Goal: Information Seeking & Learning: Learn about a topic

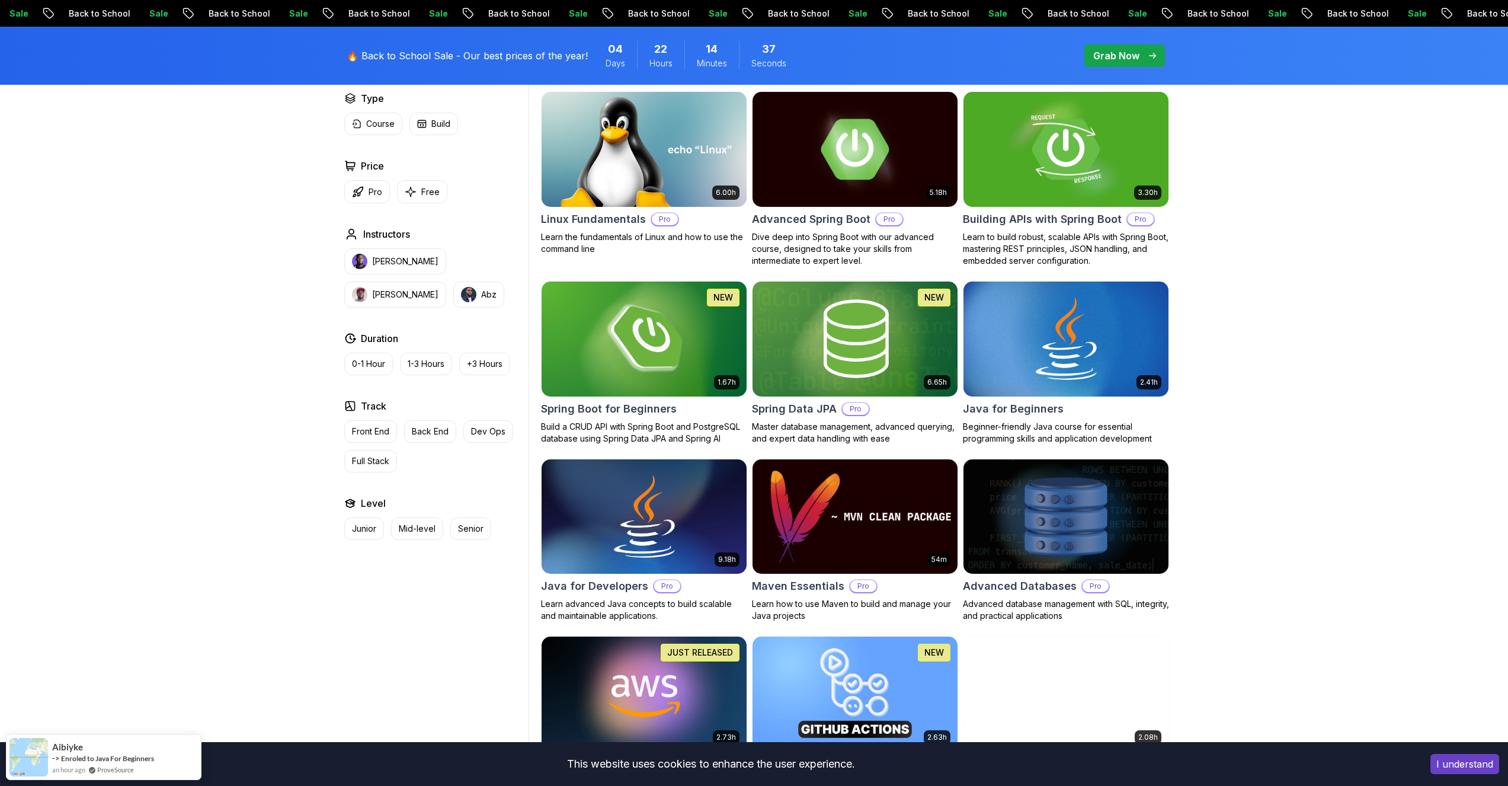
scroll to position [355, 0]
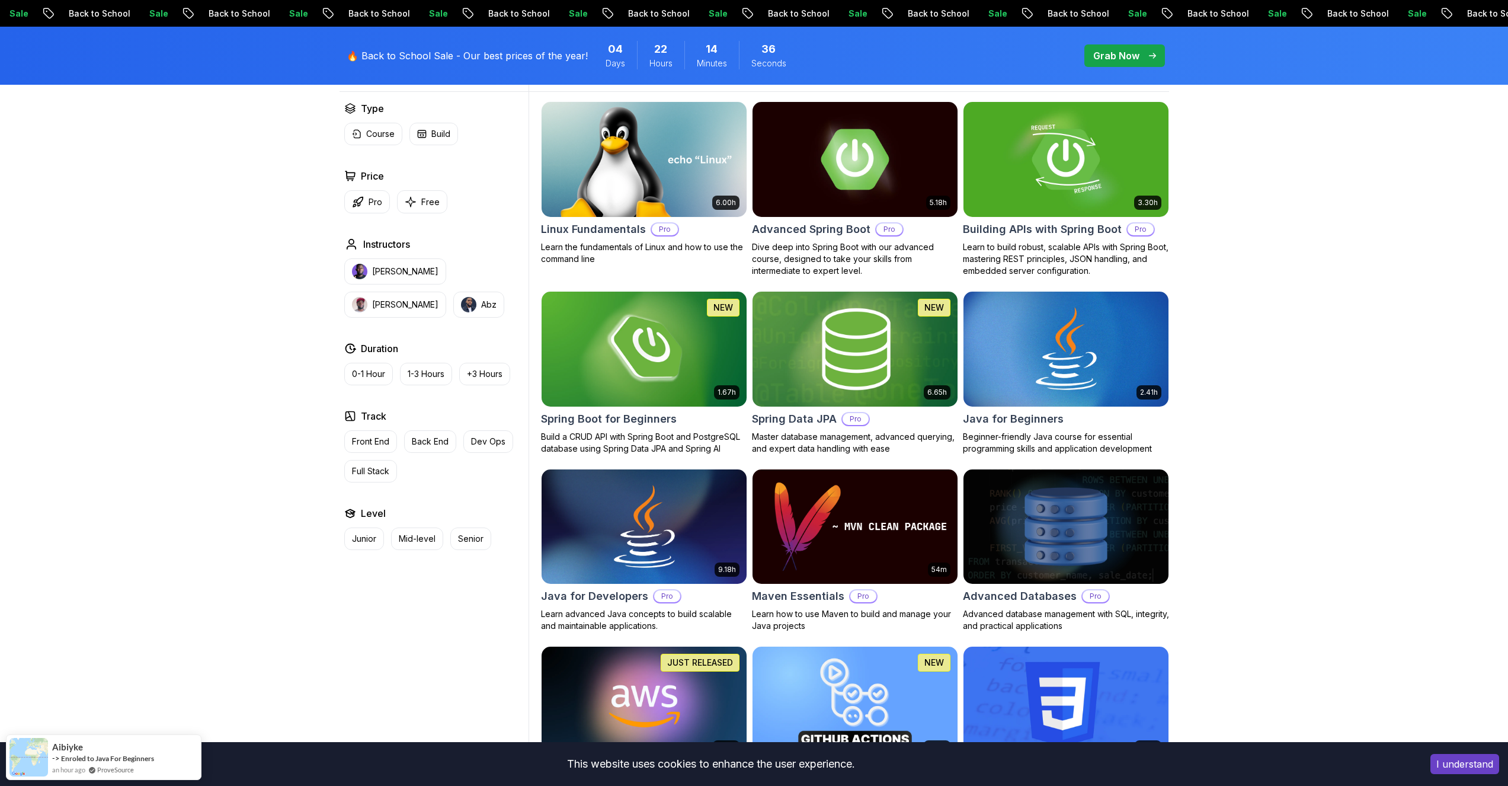
click at [374, 345] on img at bounding box center [854, 349] width 215 height 120
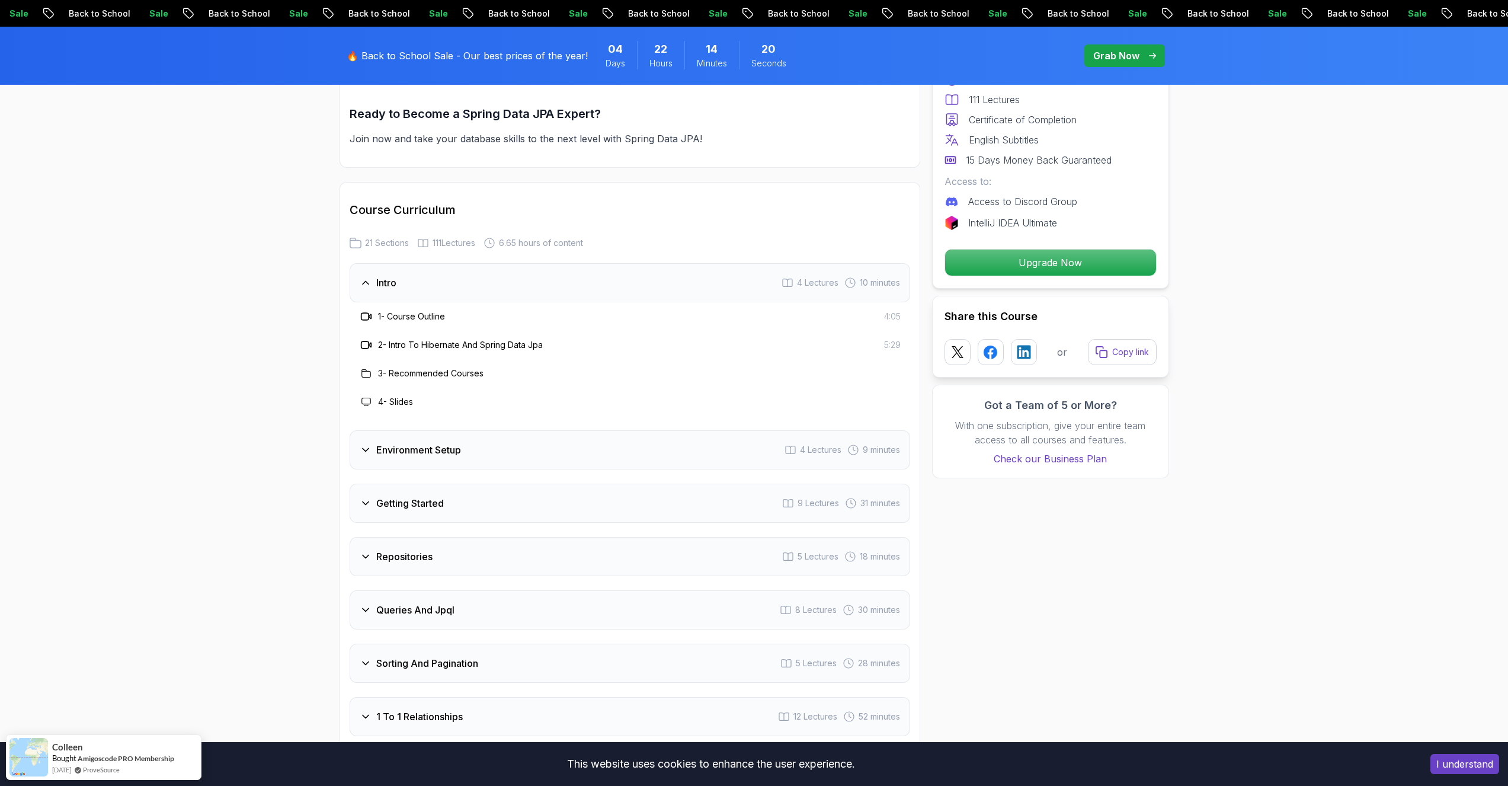
scroll to position [1351, 0]
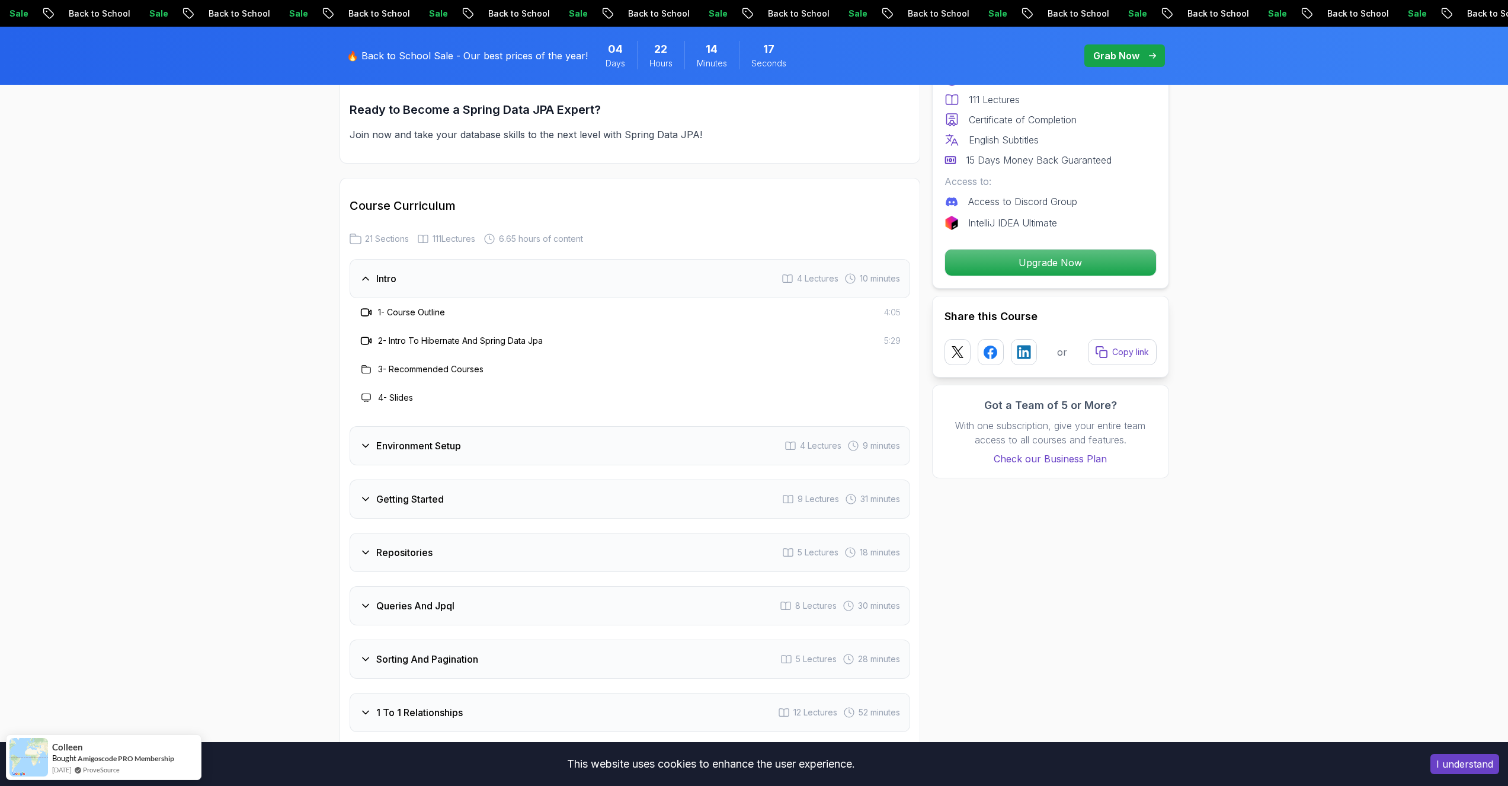
click at [374, 392] on h3 "Environment Setup" at bounding box center [418, 445] width 85 height 14
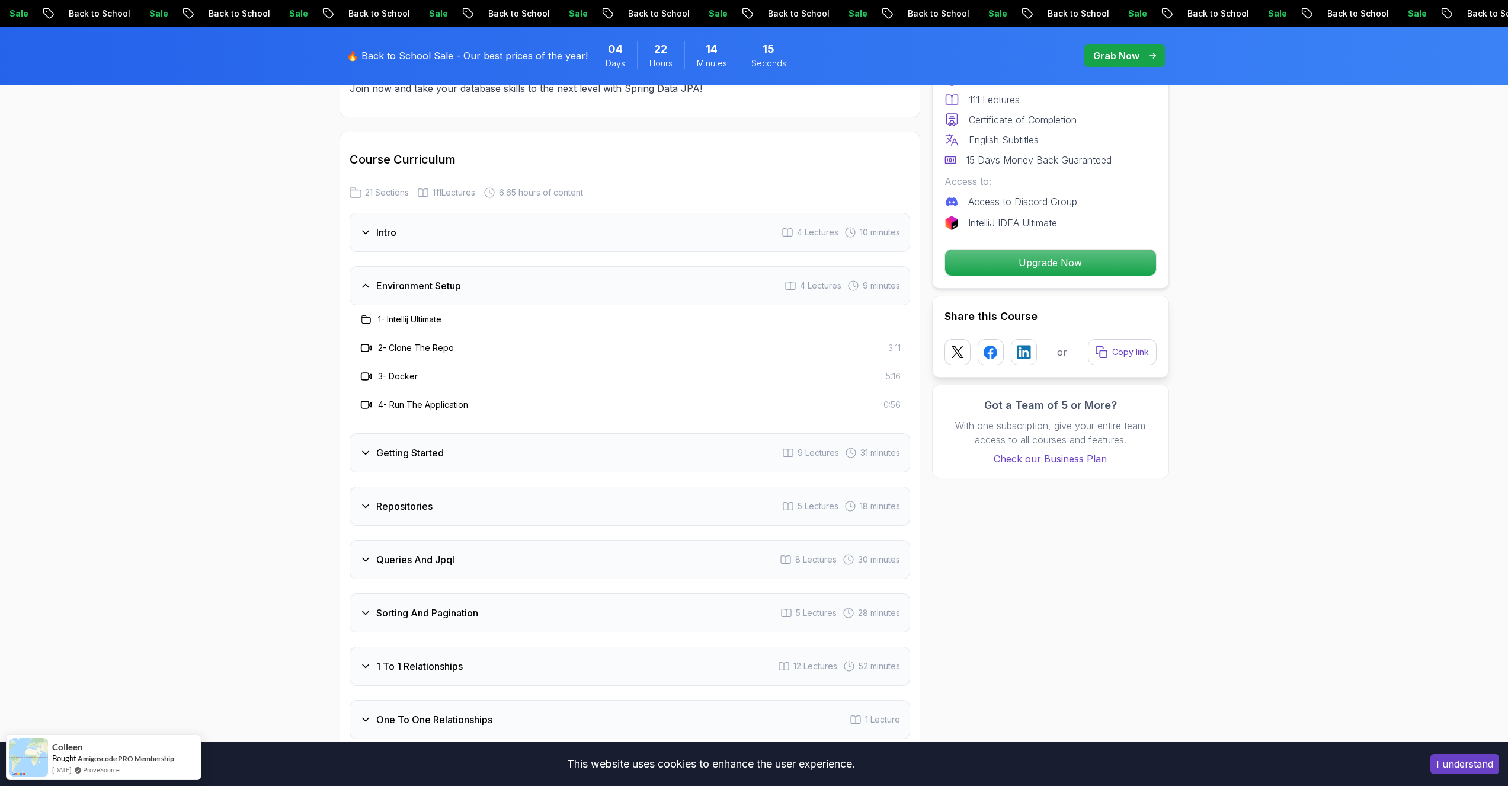
scroll to position [1422, 0]
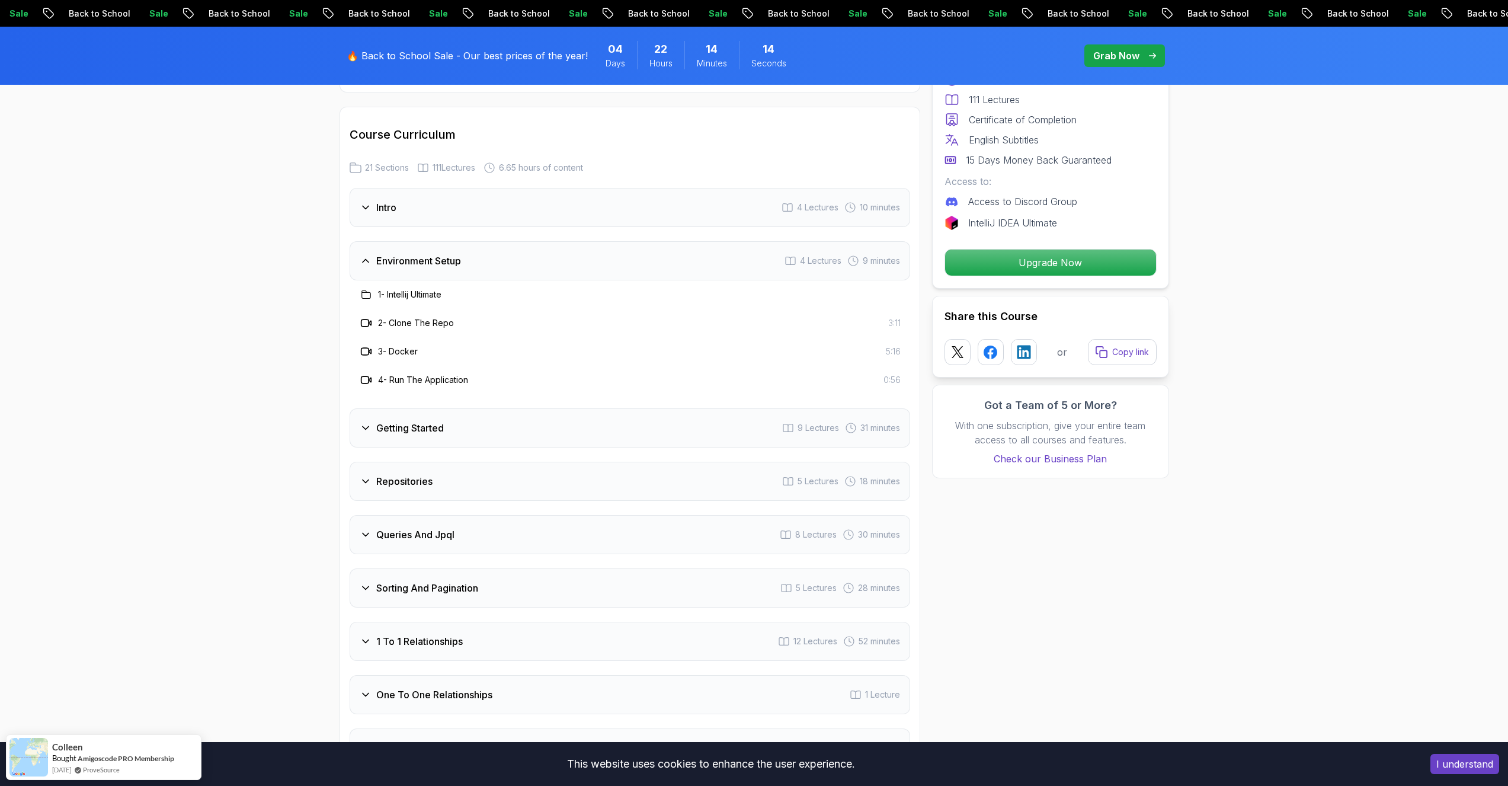
click at [374, 392] on h3 "Getting Started" at bounding box center [410, 428] width 68 height 14
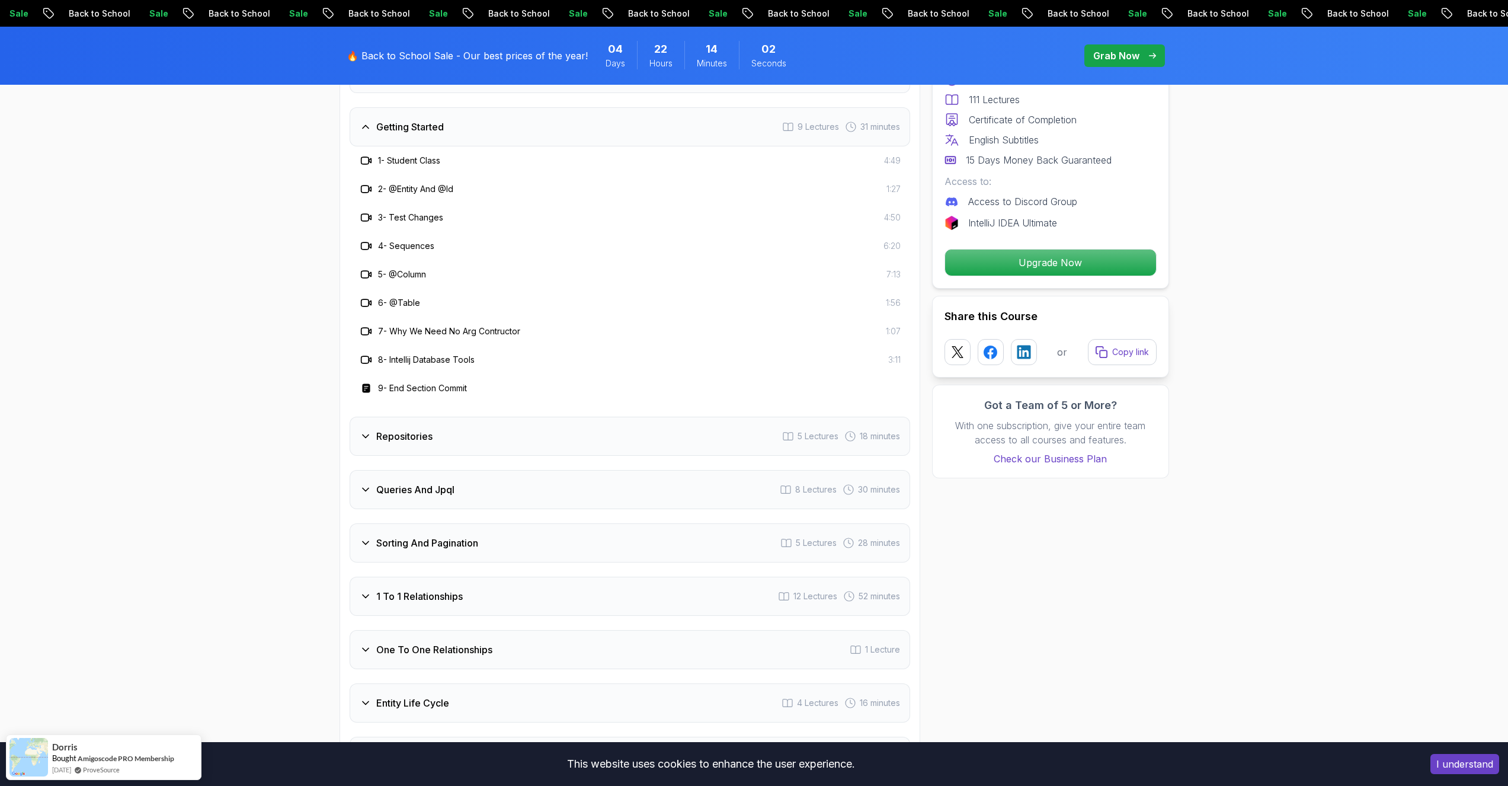
scroll to position [1635, 0]
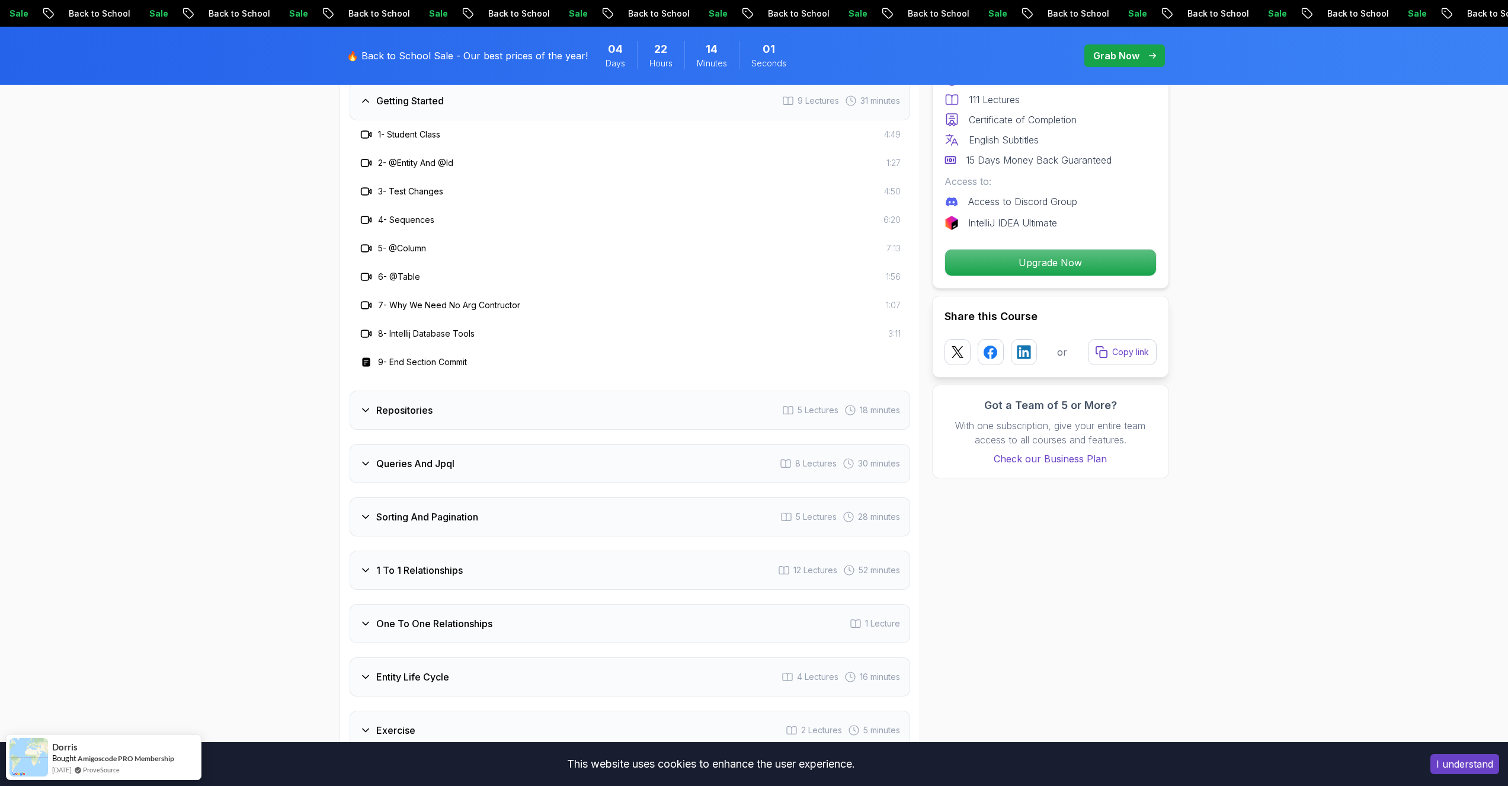
click at [374, 390] on div "Repositories 5 Lectures 18 minutes" at bounding box center [630, 409] width 560 height 39
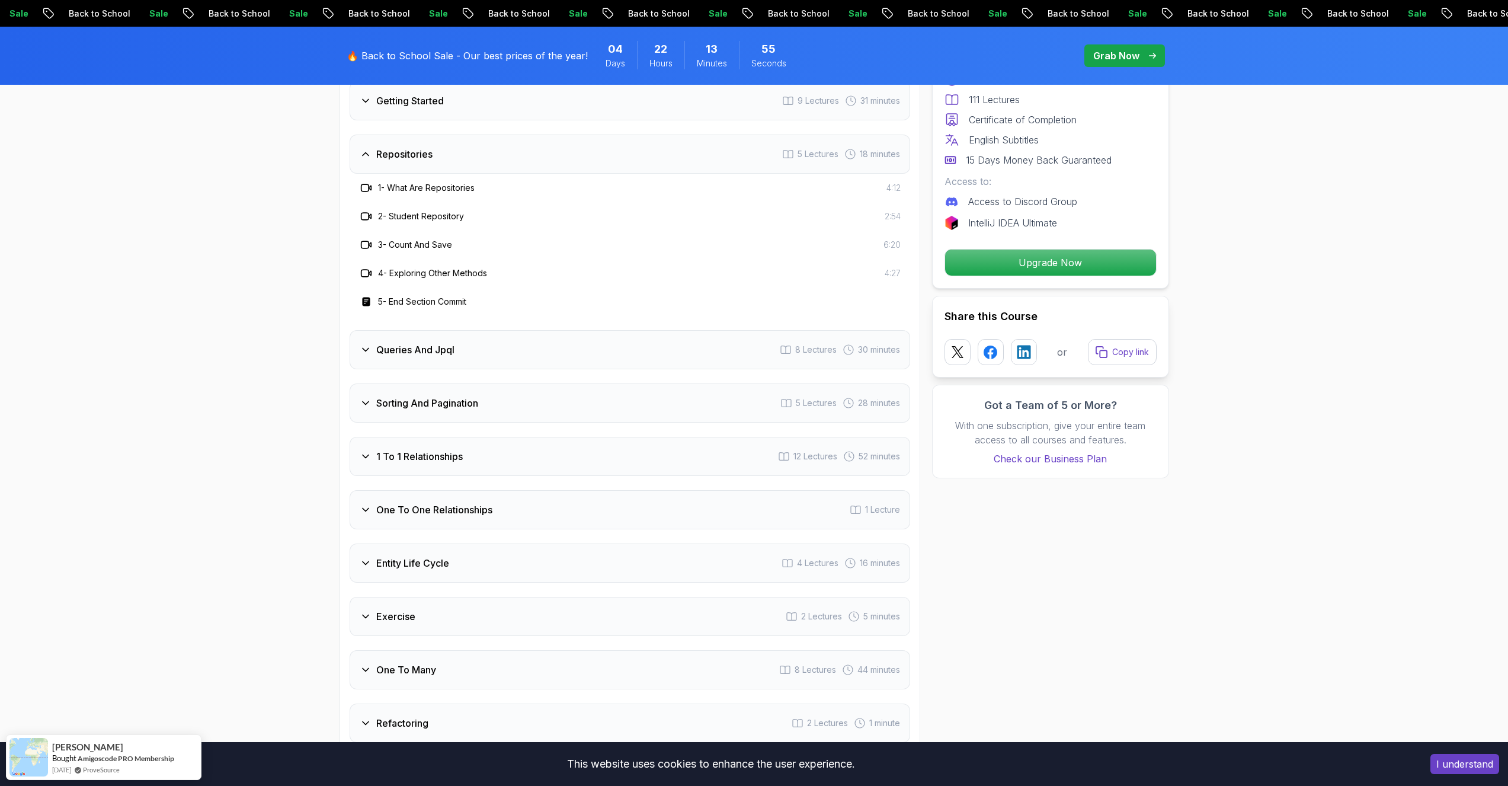
click at [374, 342] on h3 "Queries And Jpql" at bounding box center [415, 349] width 78 height 14
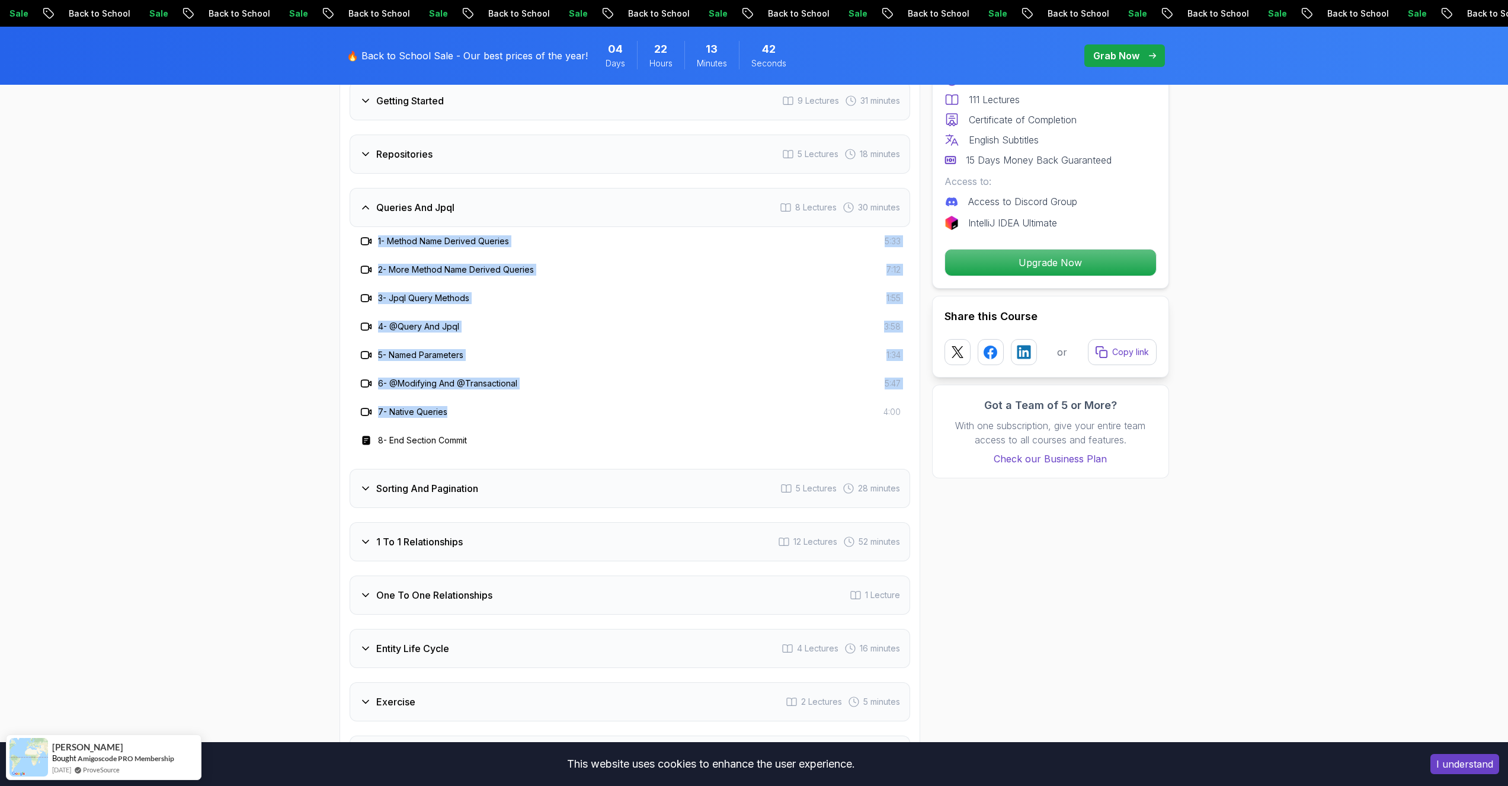
drag, startPoint x: 462, startPoint y: 397, endPoint x: 370, endPoint y: 223, distance: 196.9
click at [370, 227] on div "1 - Method Name Derived Queries 5:33 2 - More Method Name Derived Queries 7:12 …" at bounding box center [630, 341] width 560 height 228
copy div "1 - Method Name Derived Queries 5:33 2 - More Method Name Derived Queries 7:12 …"
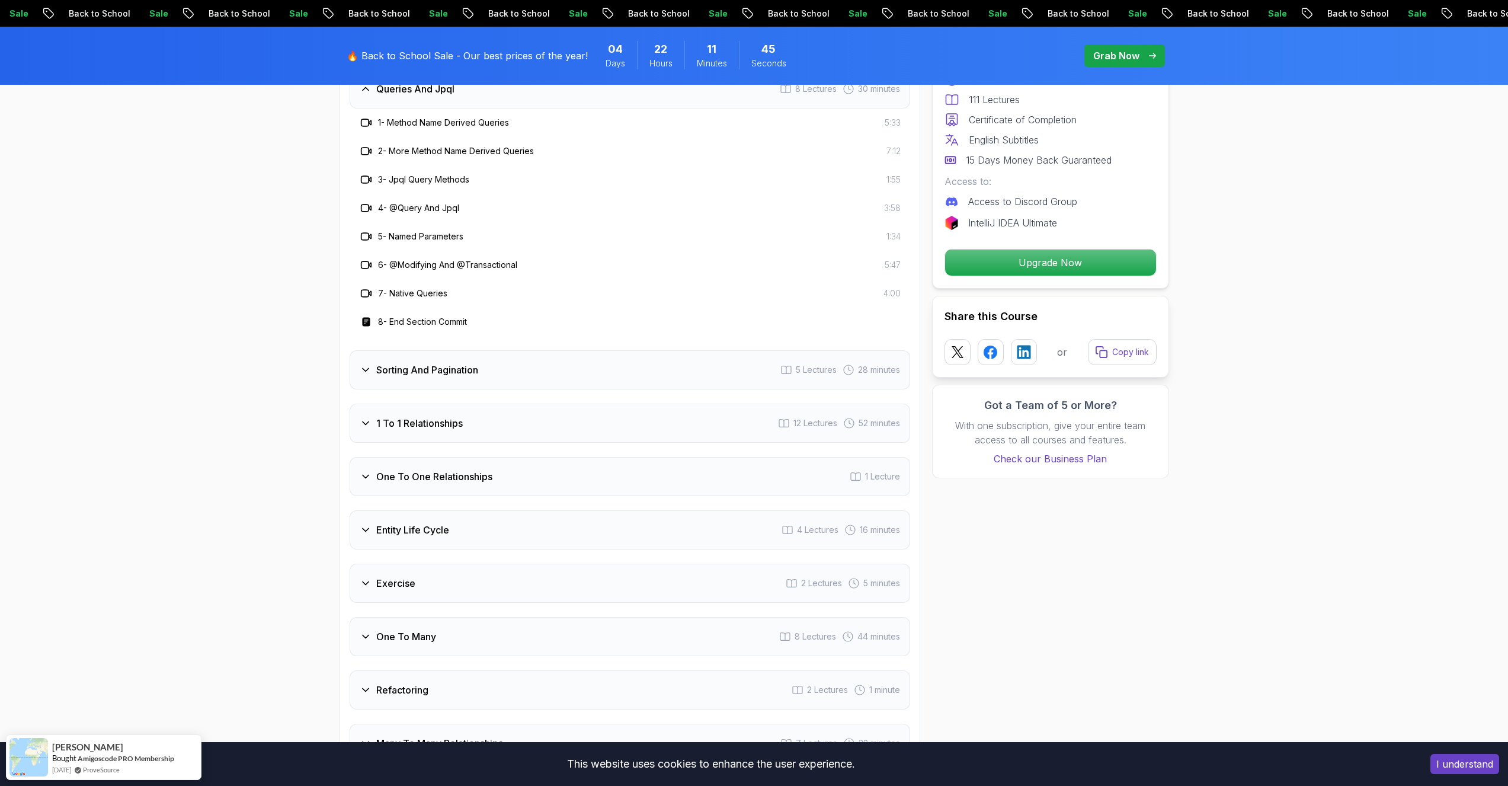
scroll to position [1777, 0]
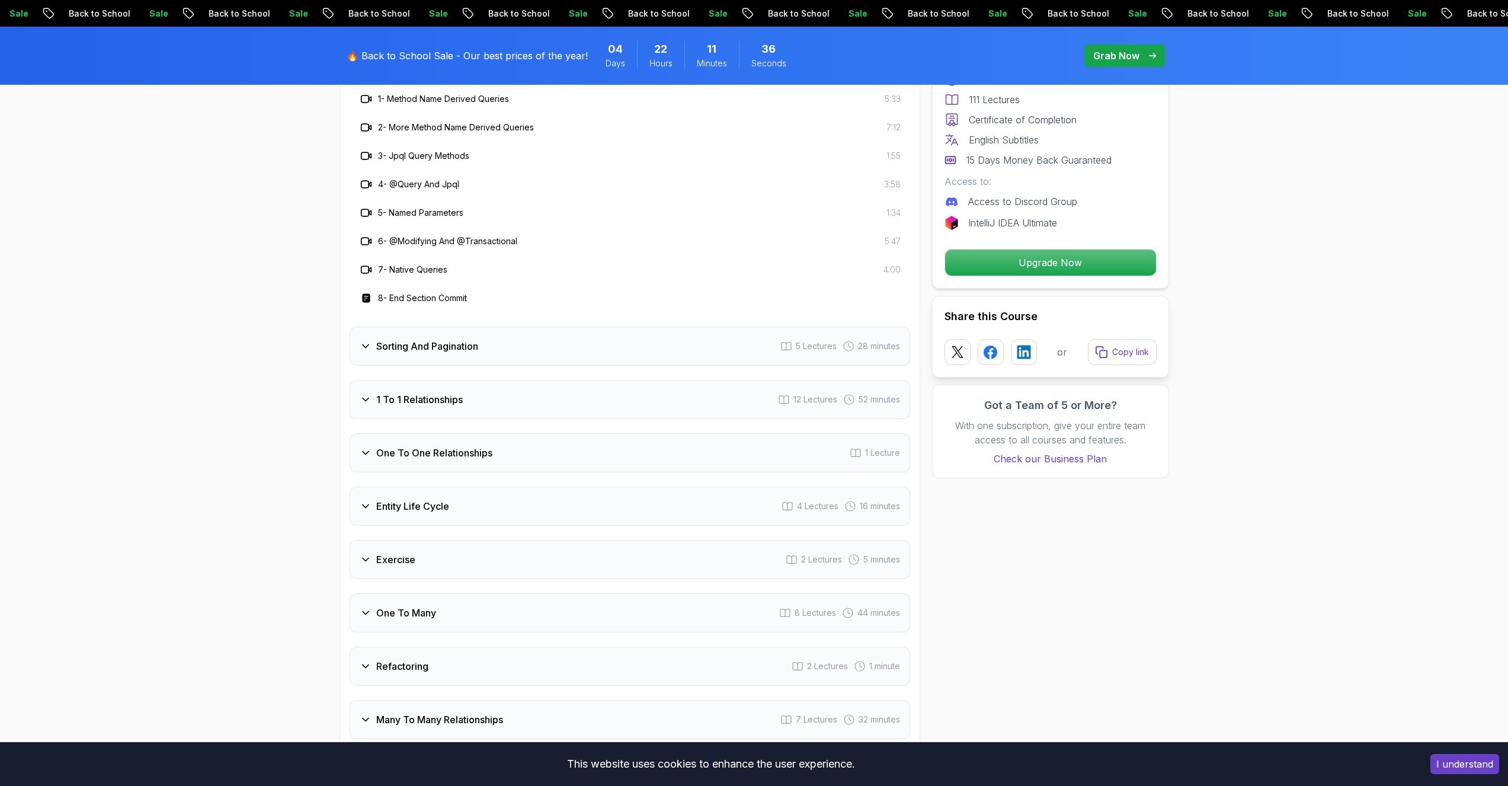
click at [374, 339] on h3 "Sorting And Pagination" at bounding box center [427, 346] width 102 height 14
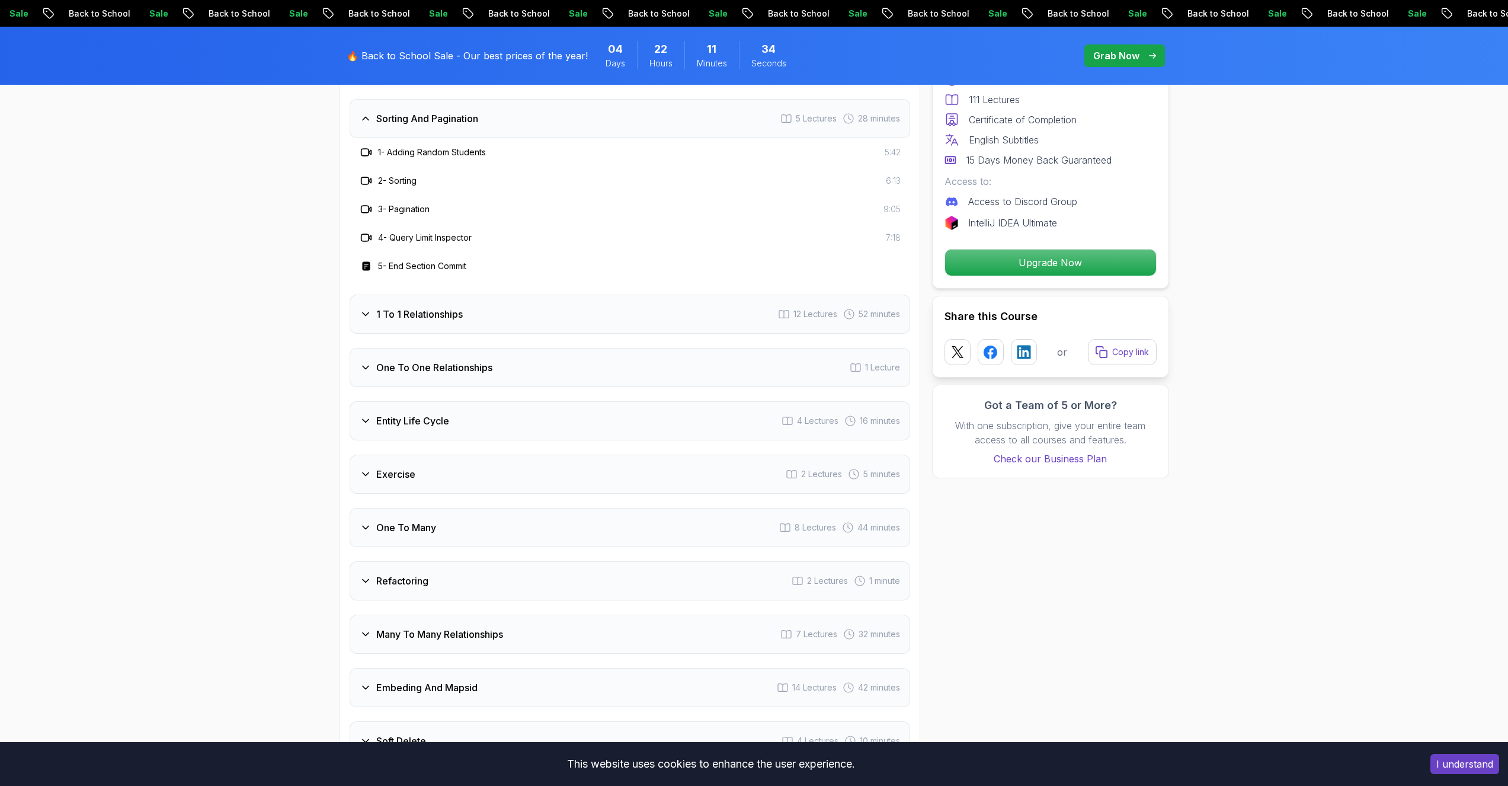
click at [374, 392] on div "Exercise 2 Lectures 5 minutes" at bounding box center [630, 473] width 560 height 39
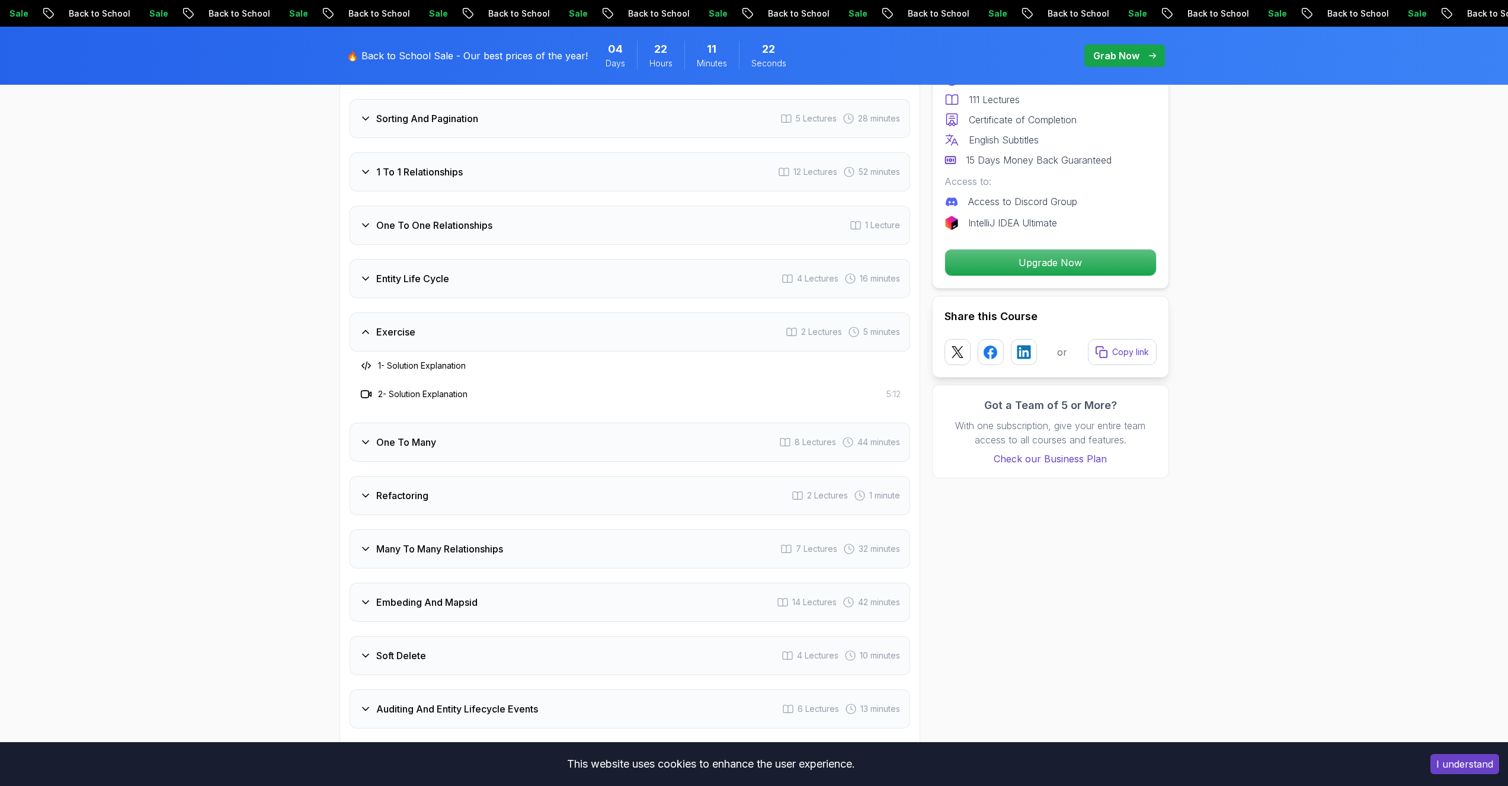
click at [374, 330] on div "Exercise 2 Lectures 5 minutes" at bounding box center [630, 331] width 560 height 39
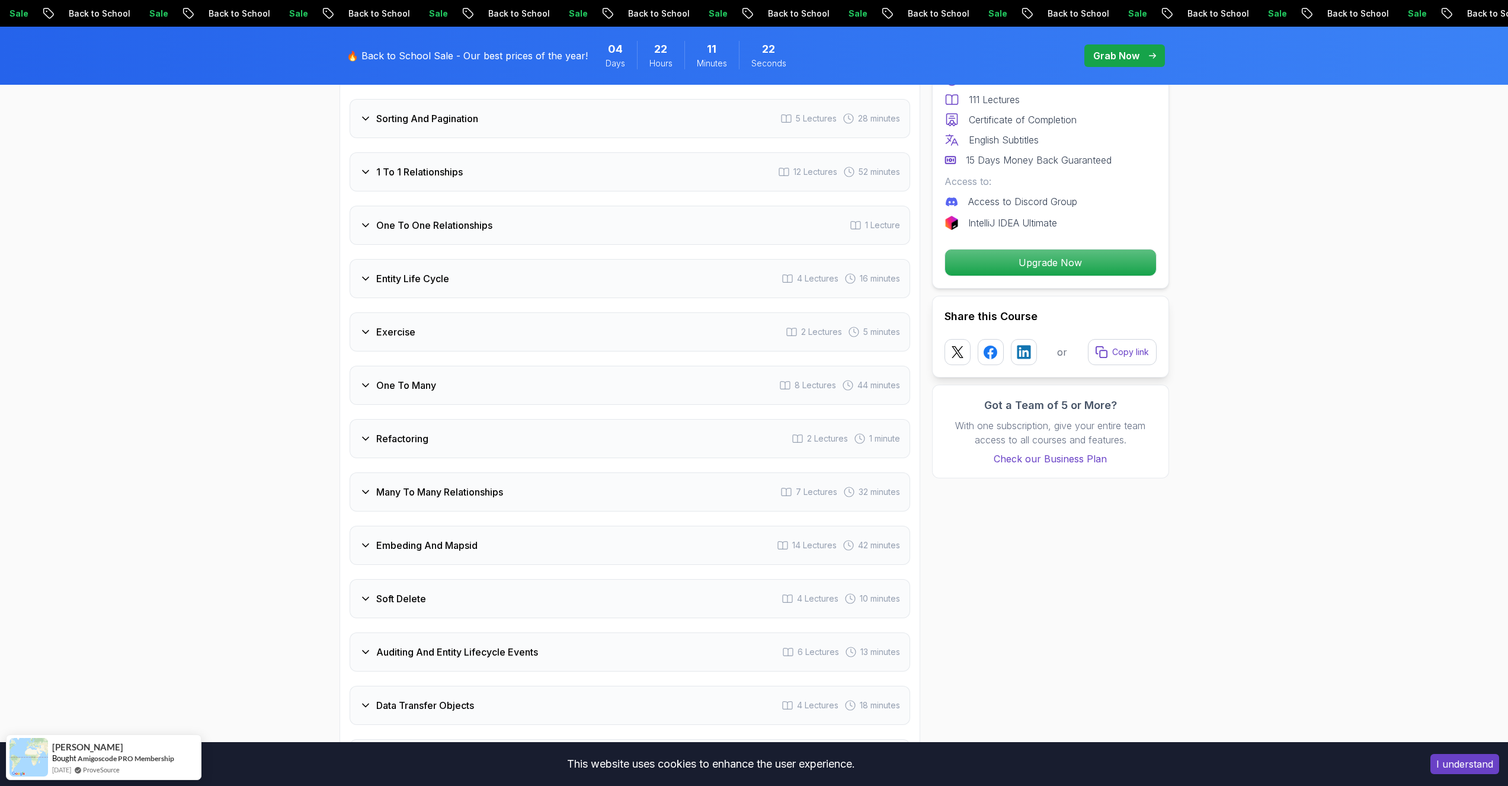
click at [374, 264] on div "Entity Life Cycle 4 Lectures 16 minutes" at bounding box center [630, 278] width 560 height 39
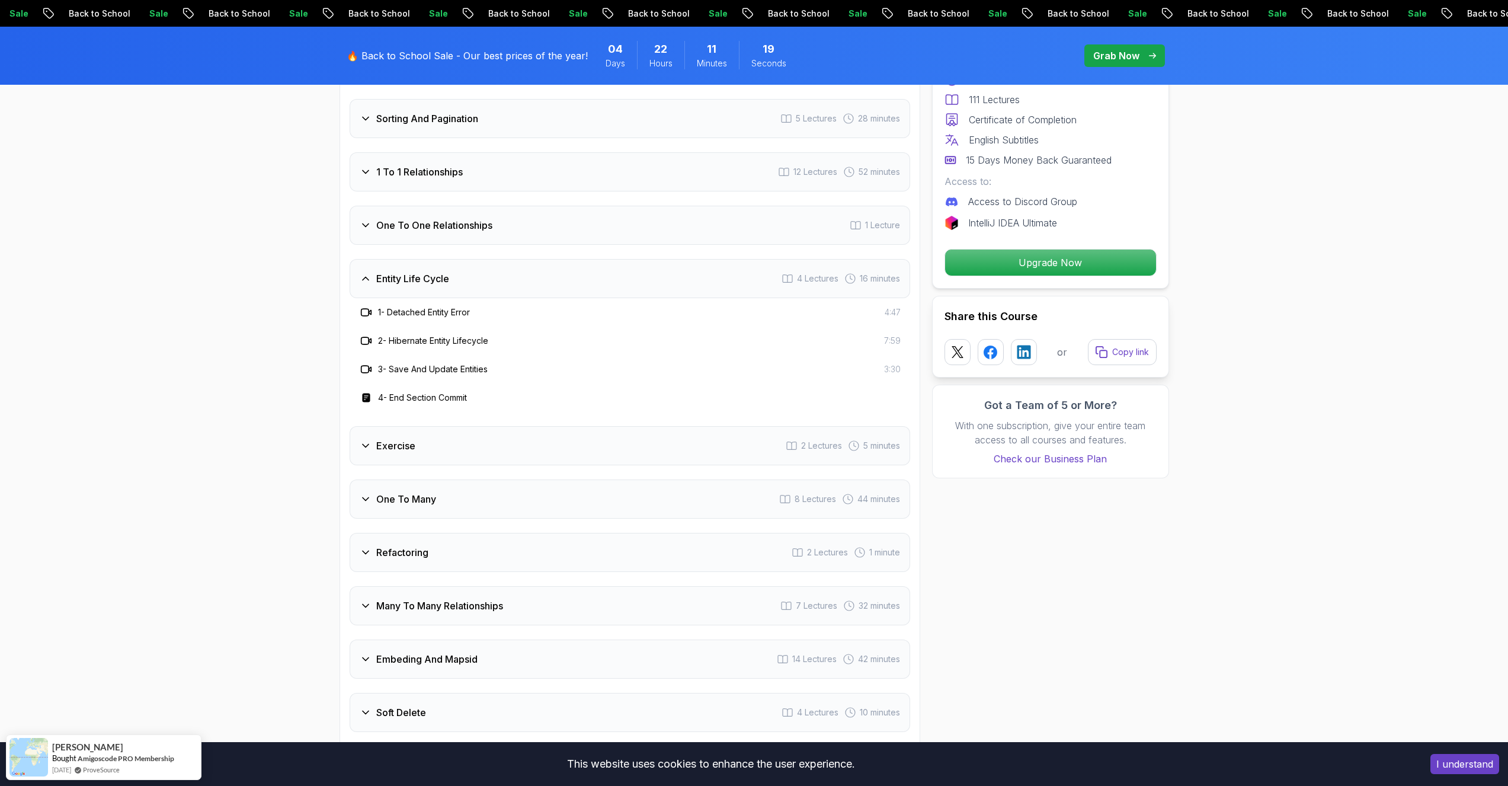
click at [374, 264] on div "Entity Life Cycle 4 Lectures 16 minutes" at bounding box center [630, 278] width 560 height 39
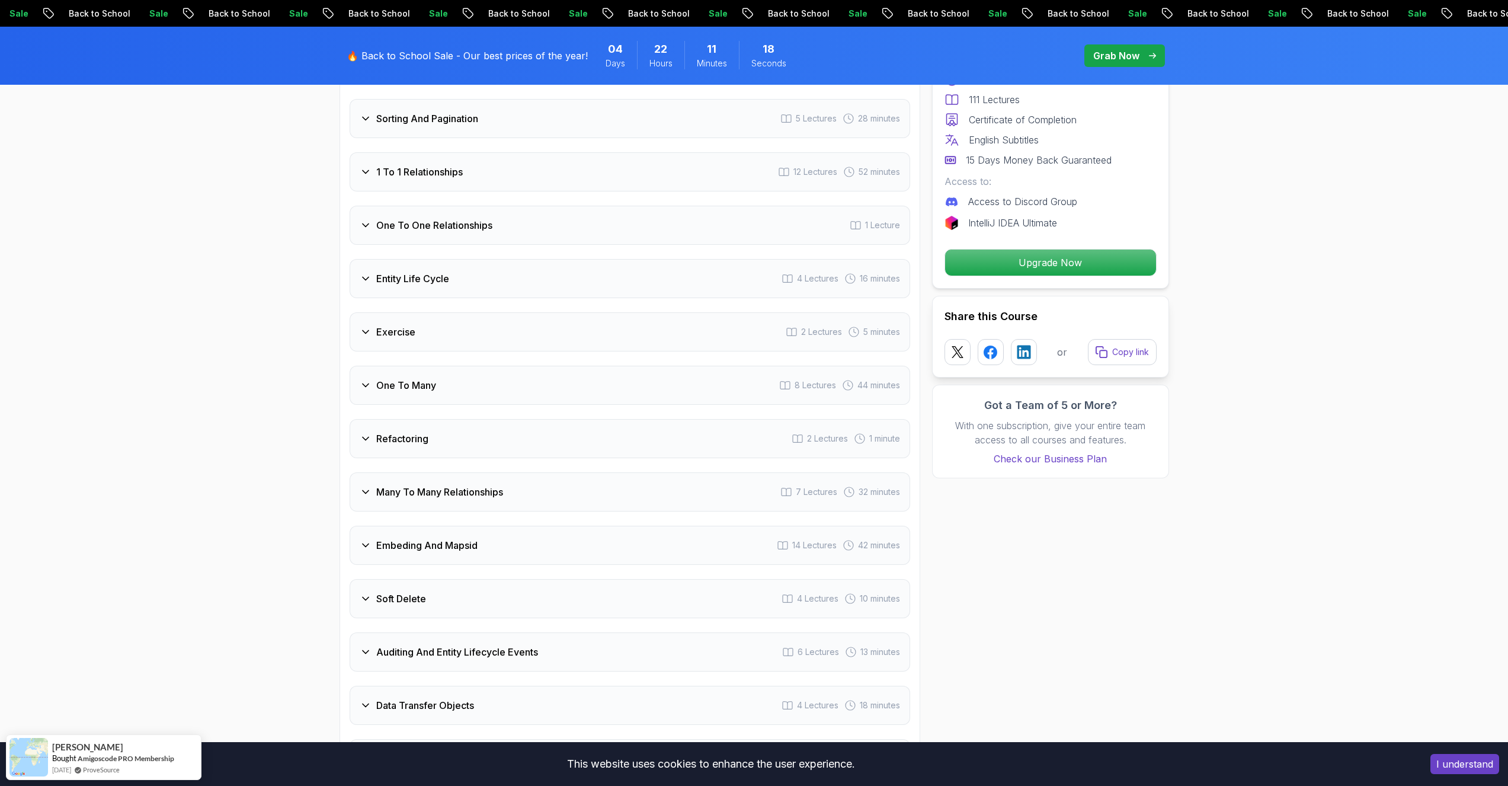
click at [374, 216] on div "One To One Relationships 1 Lecture" at bounding box center [630, 225] width 560 height 39
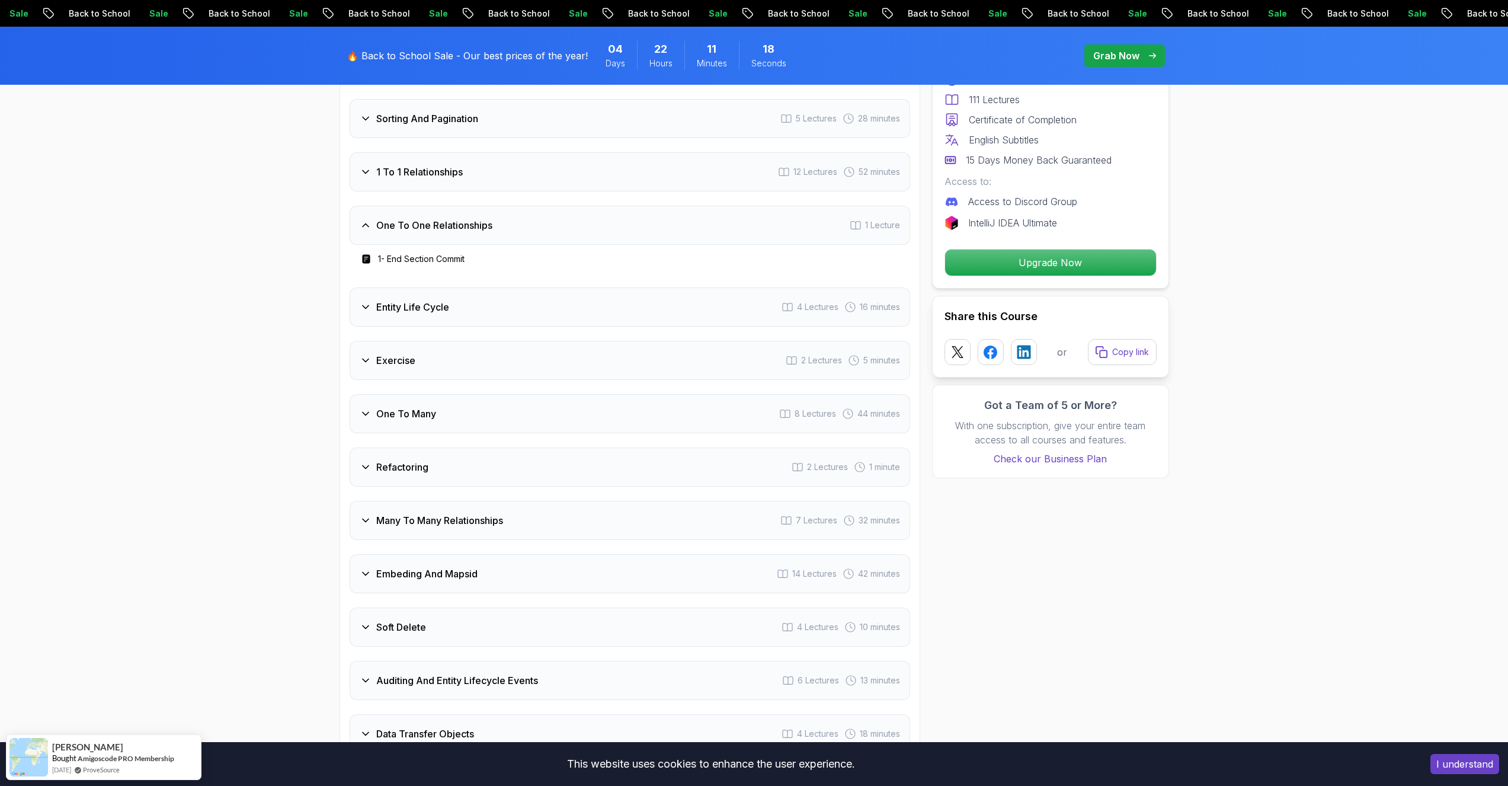
click at [374, 216] on div "One To One Relationships 1 Lecture" at bounding box center [630, 225] width 560 height 39
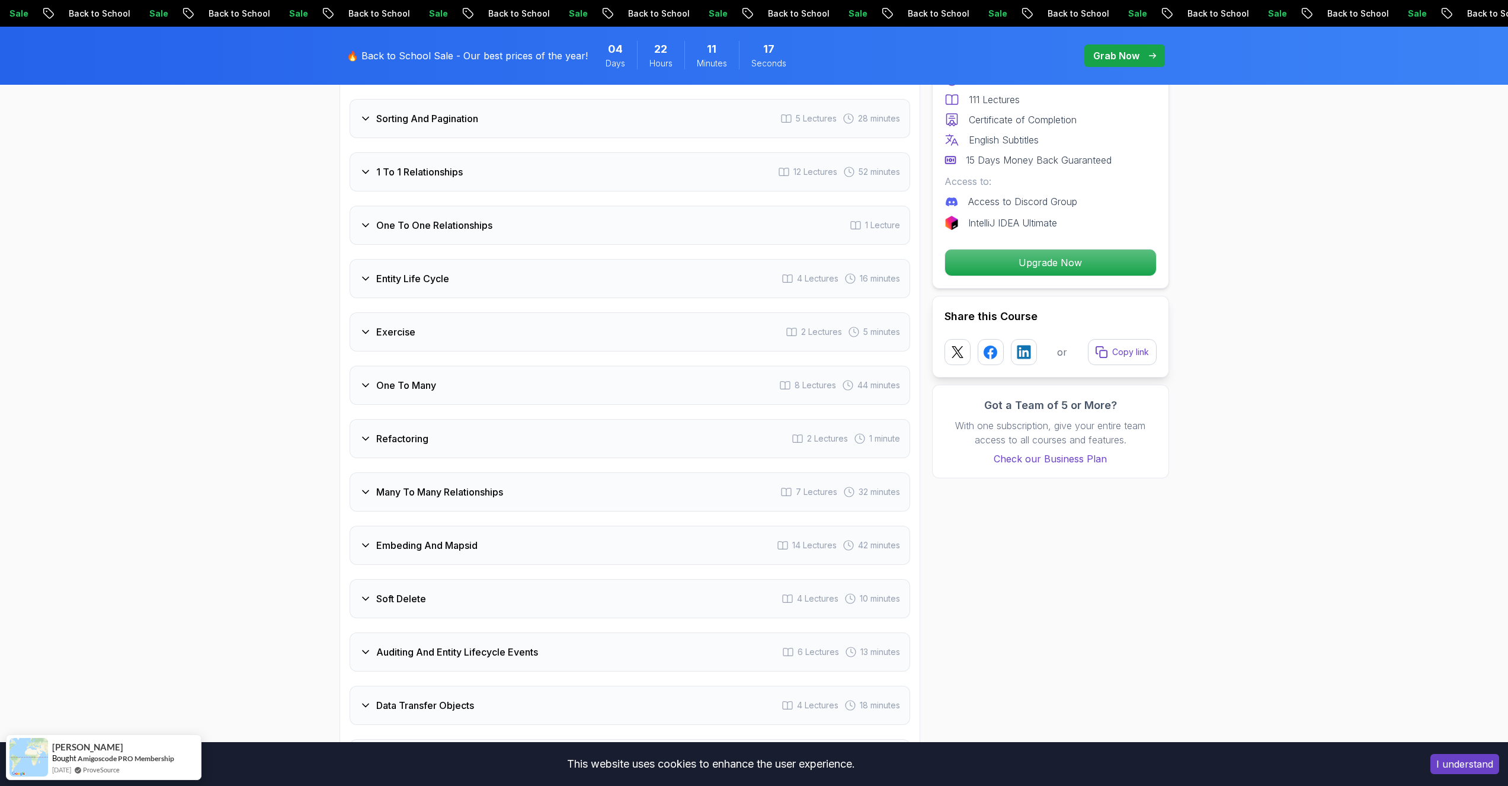
click at [374, 153] on div "1 To 1 Relationships 12 Lectures 52 minutes" at bounding box center [630, 171] width 560 height 39
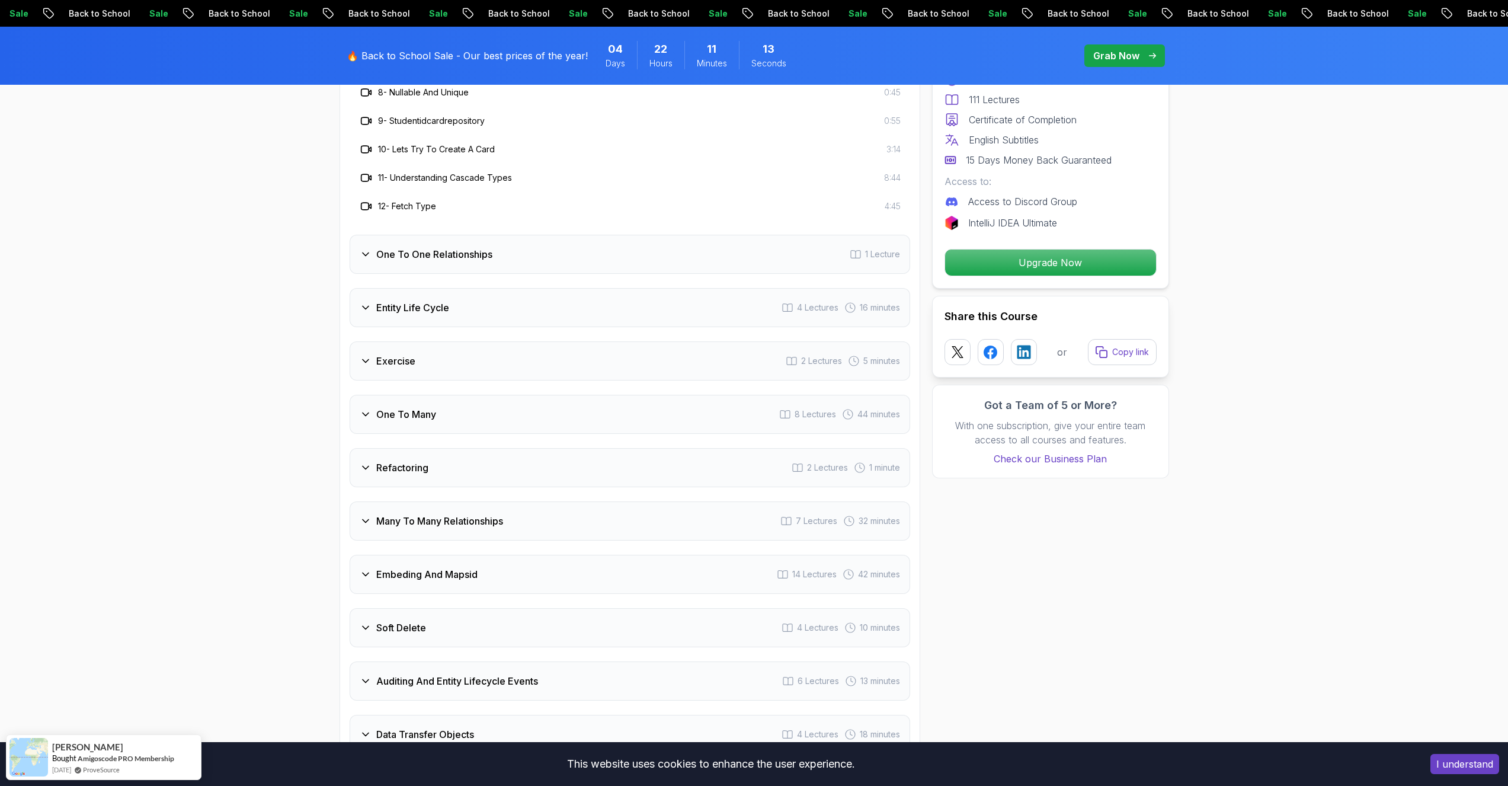
scroll to position [2133, 0]
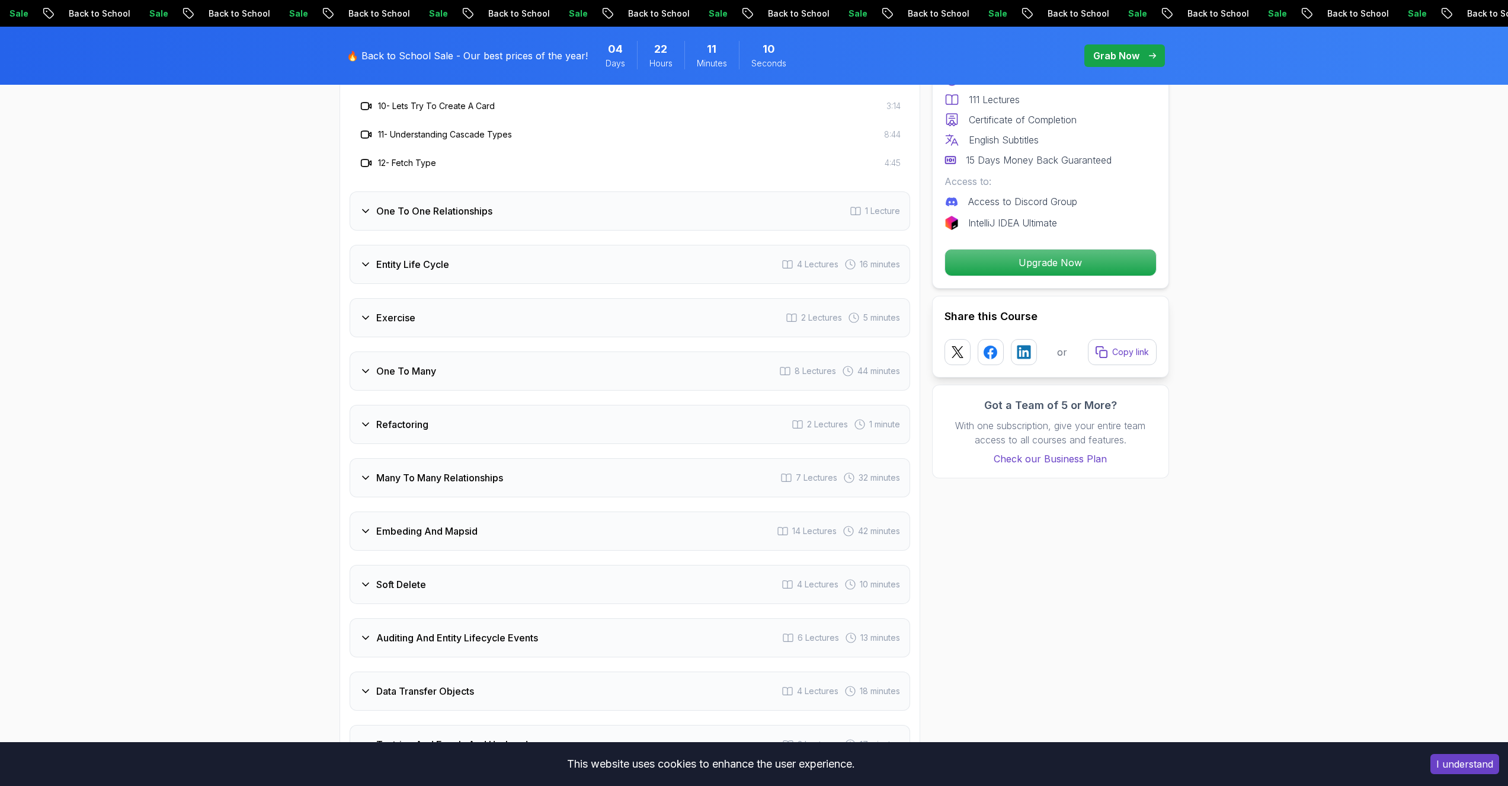
click at [374, 392] on div "Refactoring 2 Lectures 1 minute" at bounding box center [630, 424] width 560 height 39
click at [374, 392] on div "Intro 4 Lectures 10 minutes Environment Setup 4 Lectures 9 minutes Getting Star…" at bounding box center [630, 200] width 560 height 1447
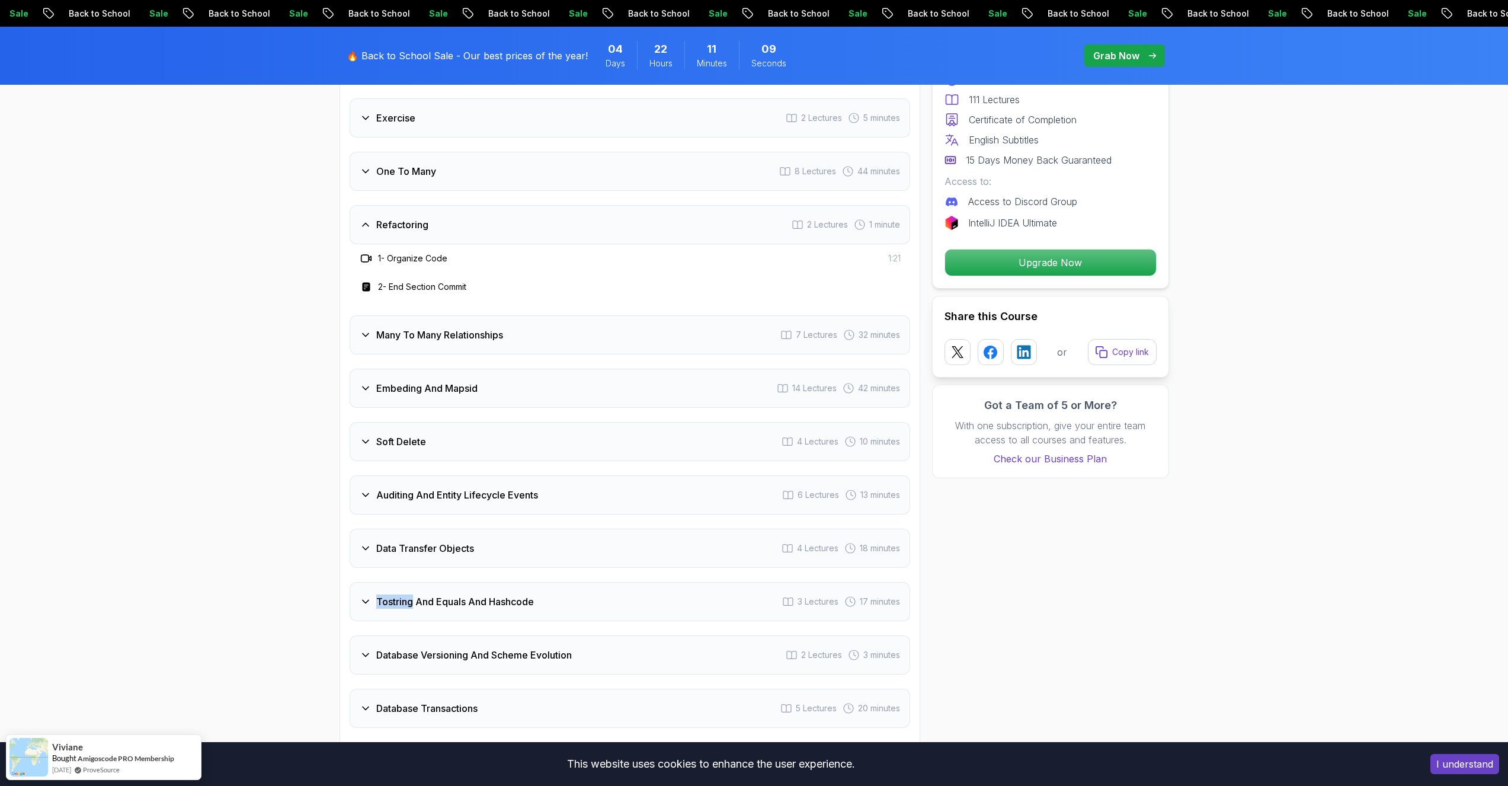
scroll to position [1991, 0]
click at [374, 219] on div "Refactoring 2 Lectures 1 minute" at bounding box center [630, 225] width 560 height 39
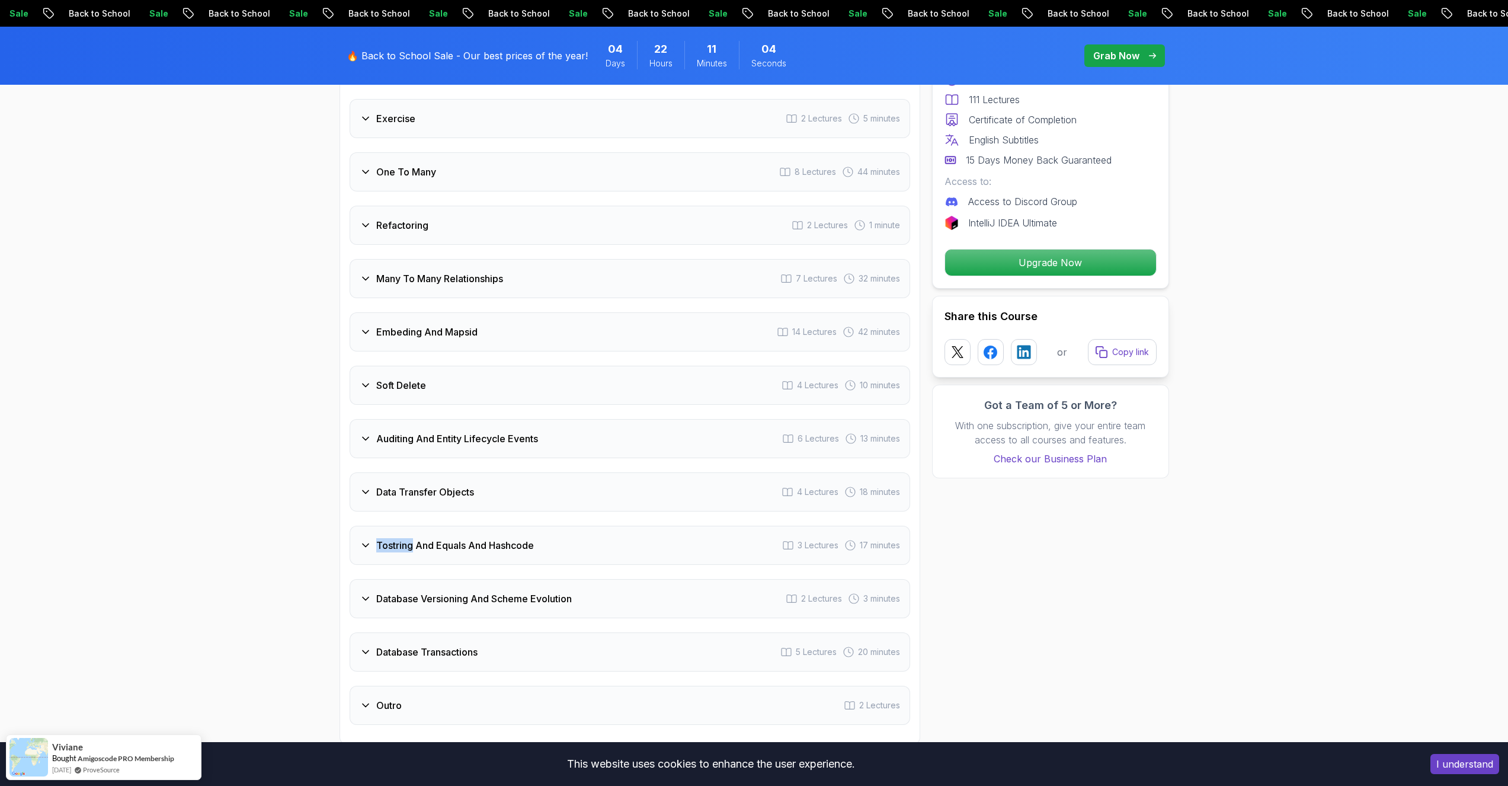
click at [374, 271] on h3 "Many To Many Relationships" at bounding box center [439, 278] width 127 height 14
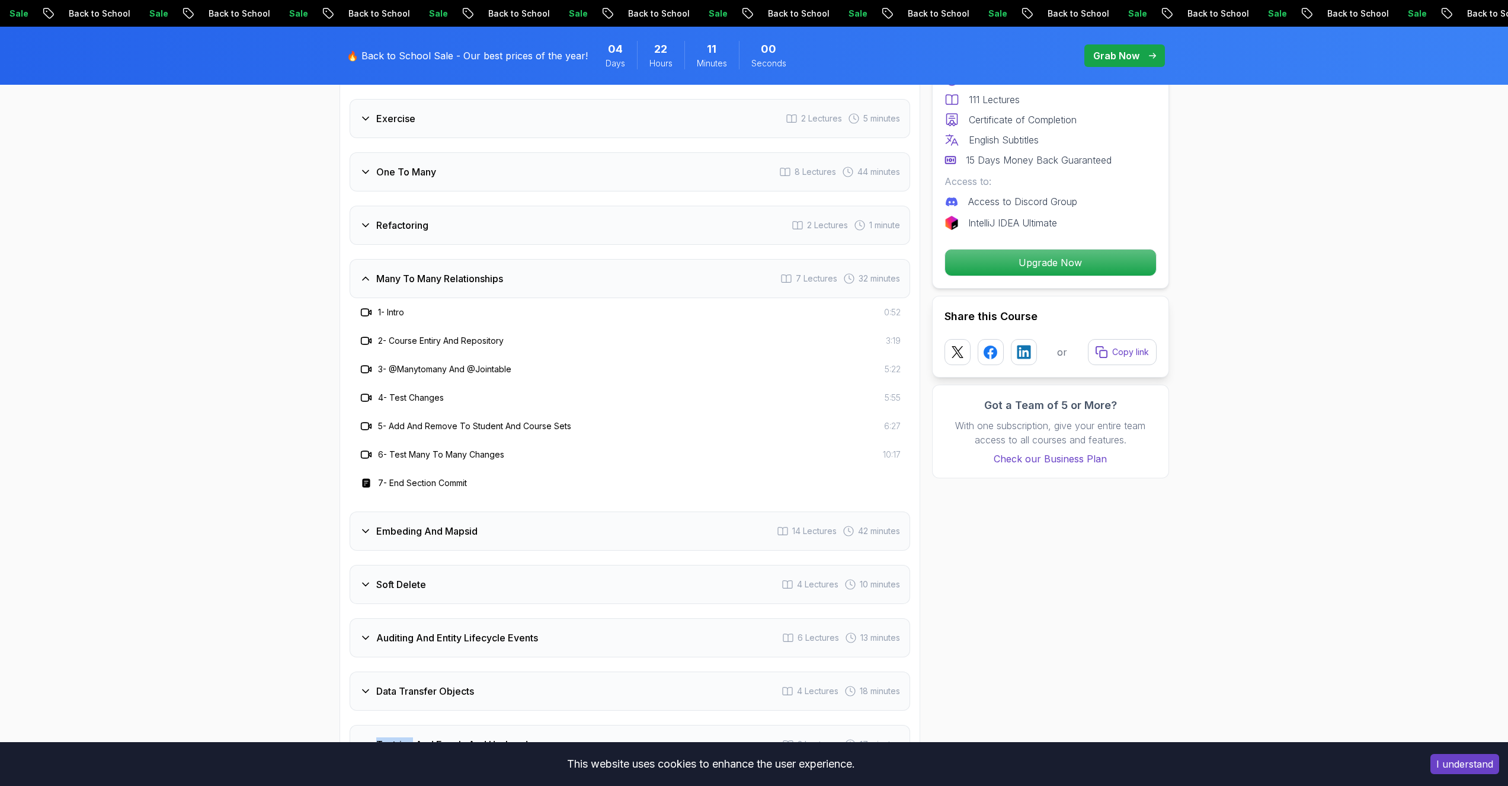
click at [374, 271] on h3 "Many To Many Relationships" at bounding box center [439, 278] width 127 height 14
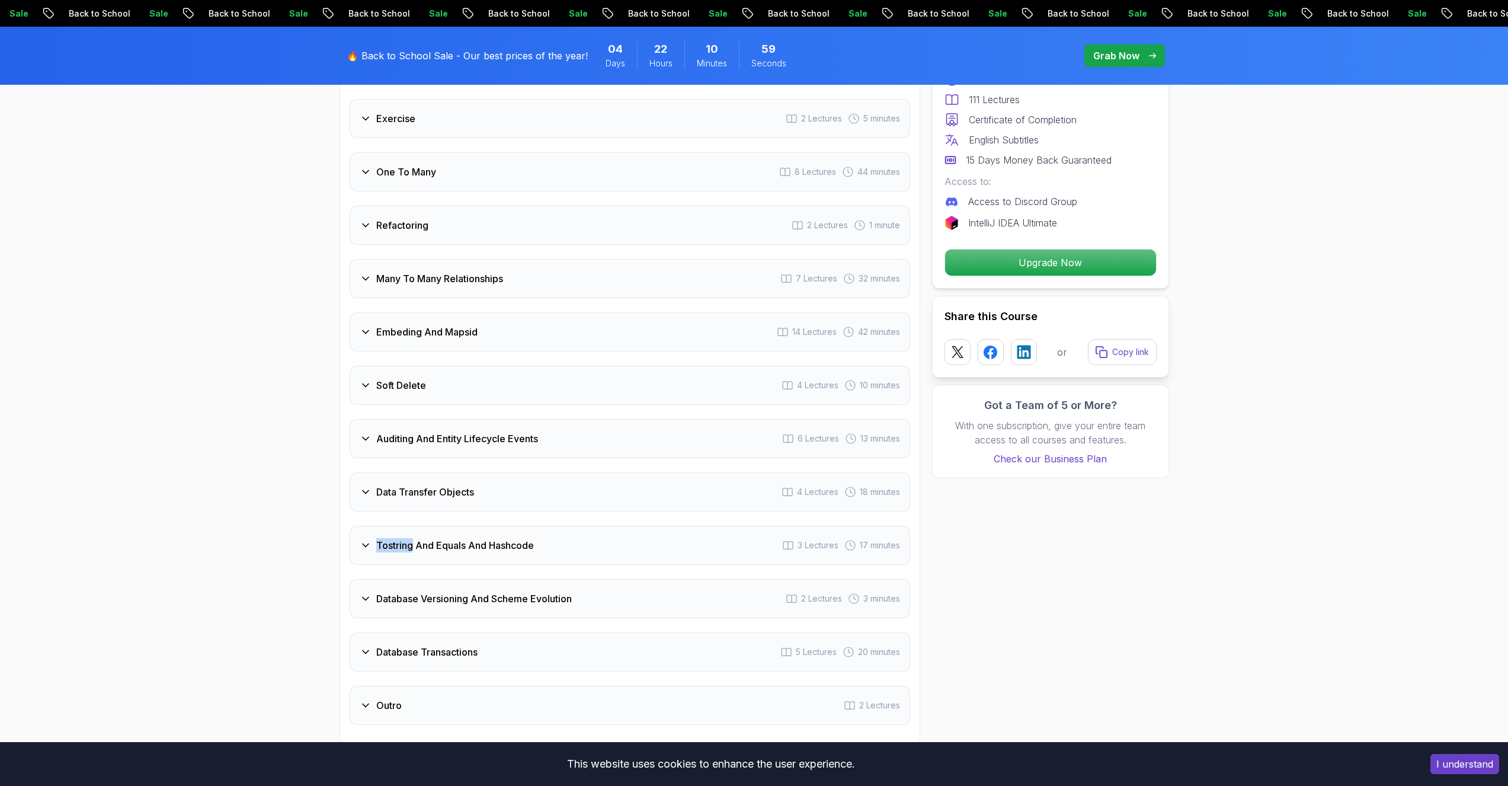
click at [374, 325] on h3 "Embeding And Mapsid" at bounding box center [426, 332] width 101 height 14
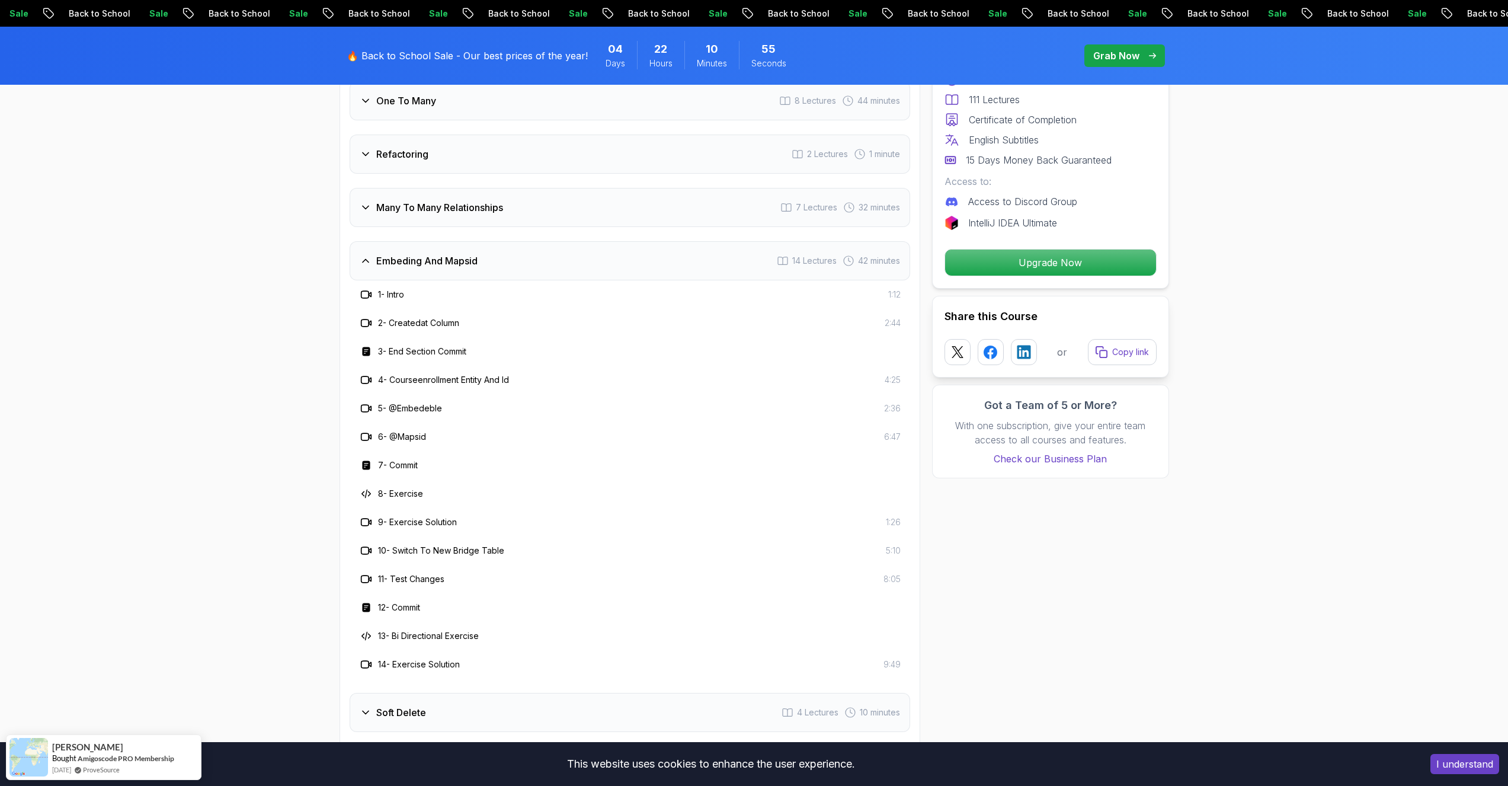
scroll to position [2133, 0]
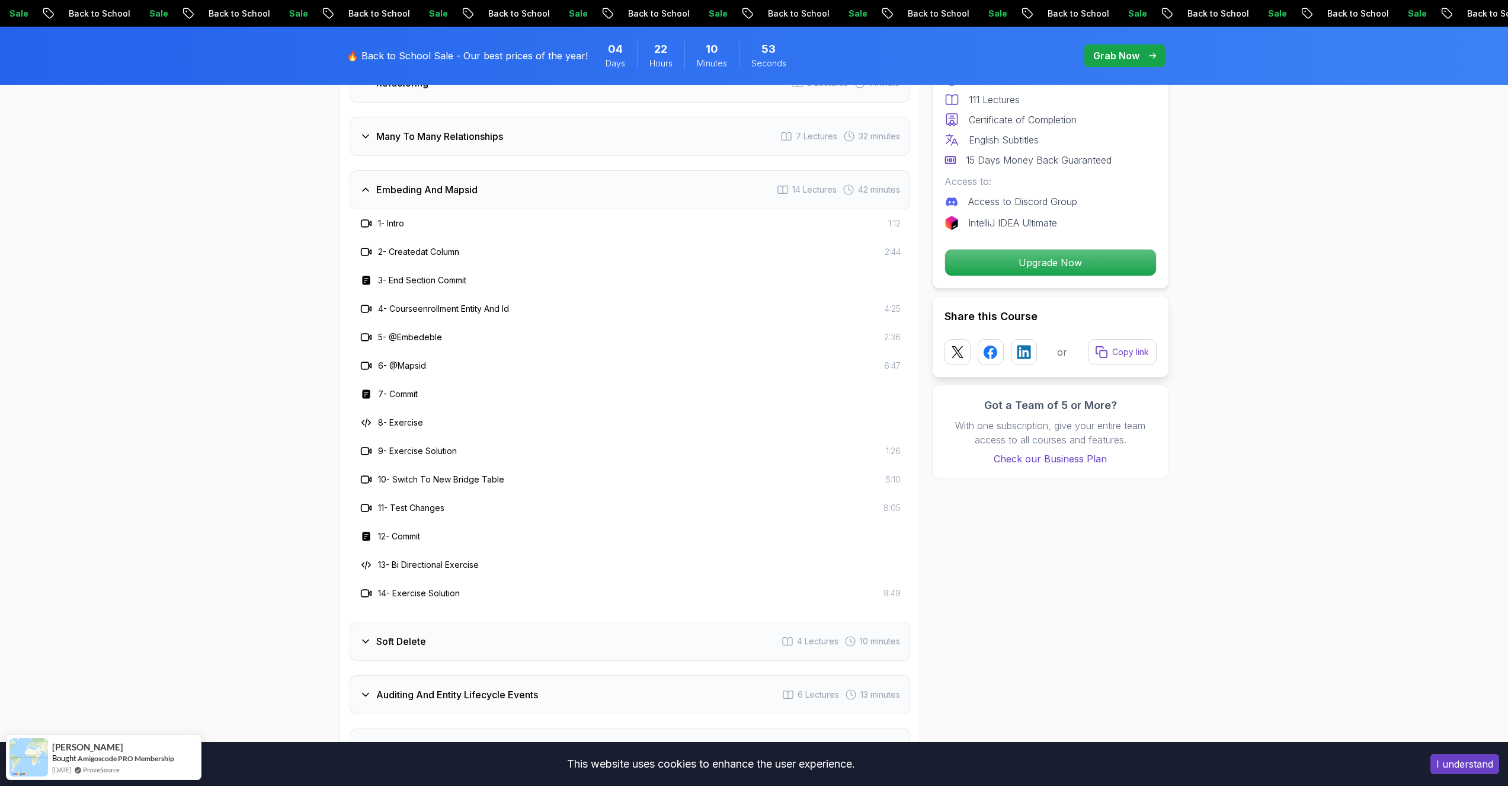
click at [374, 170] on div "Embeding And Mapsid 14 Lectures 42 minutes" at bounding box center [630, 189] width 560 height 39
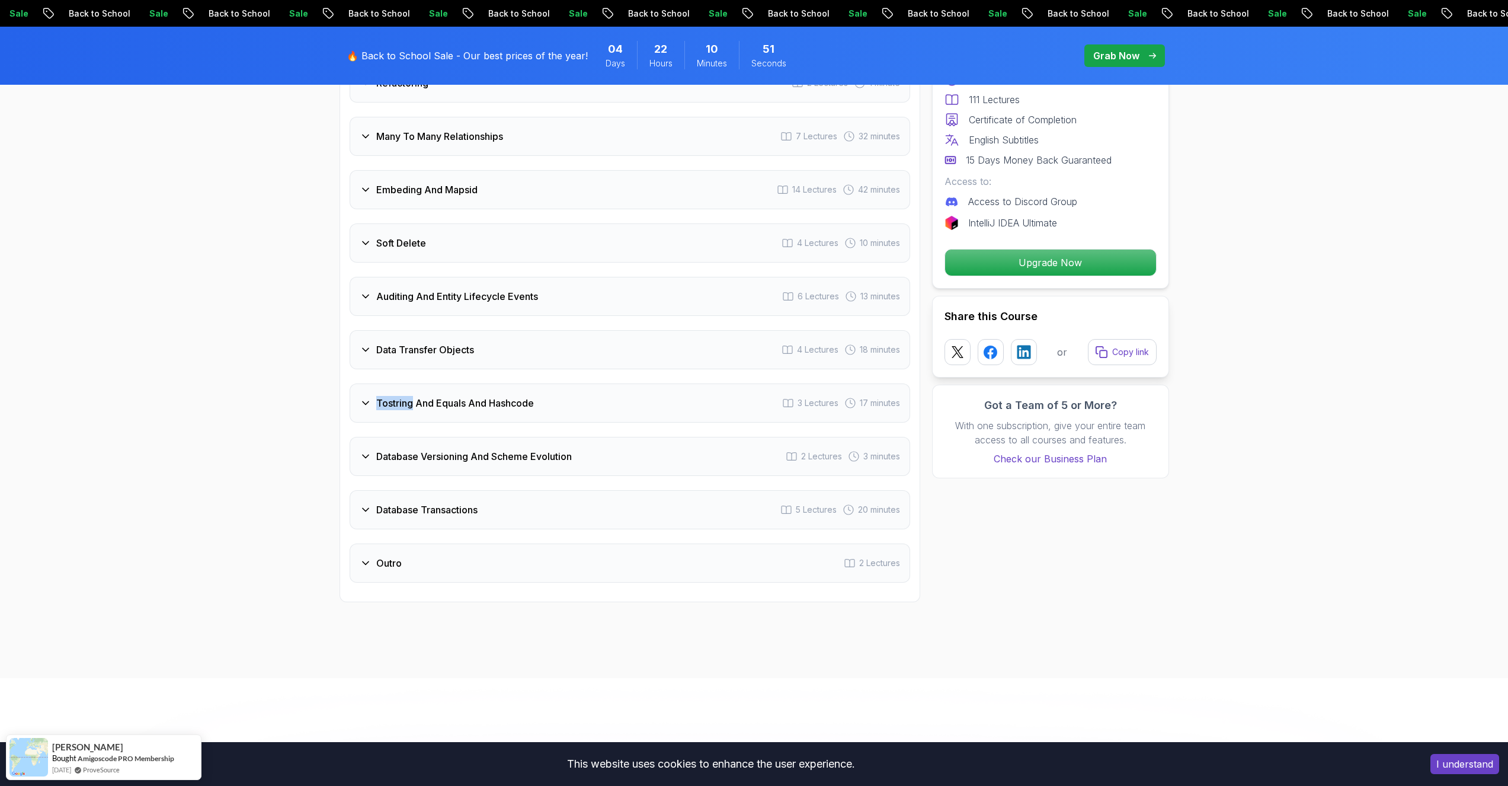
click at [374, 341] on div "Data Transfer Objects 4 Lectures 18 minutes" at bounding box center [630, 349] width 560 height 39
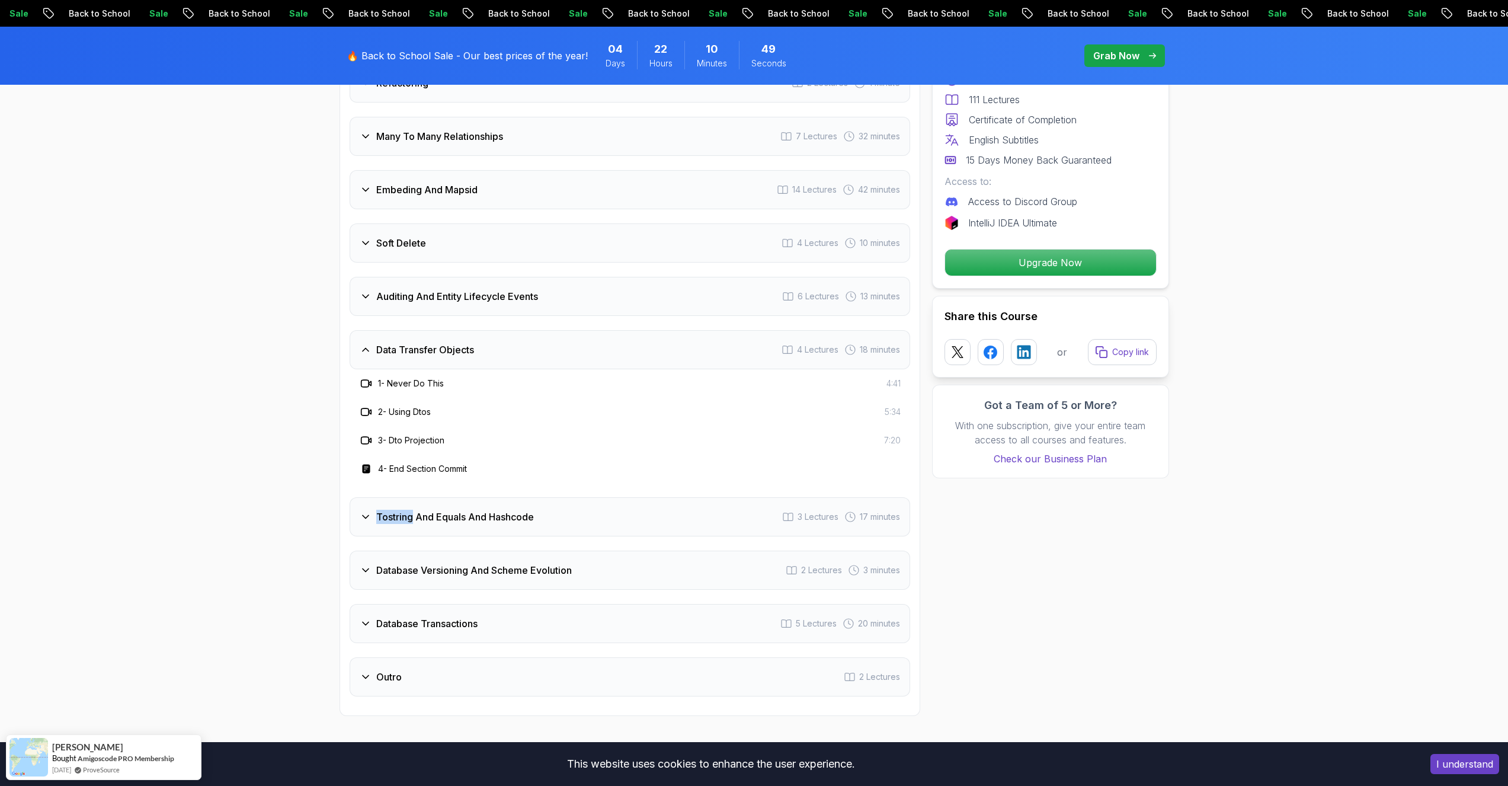
click at [374, 341] on div "Data Transfer Objects 4 Lectures 18 minutes" at bounding box center [630, 349] width 560 height 39
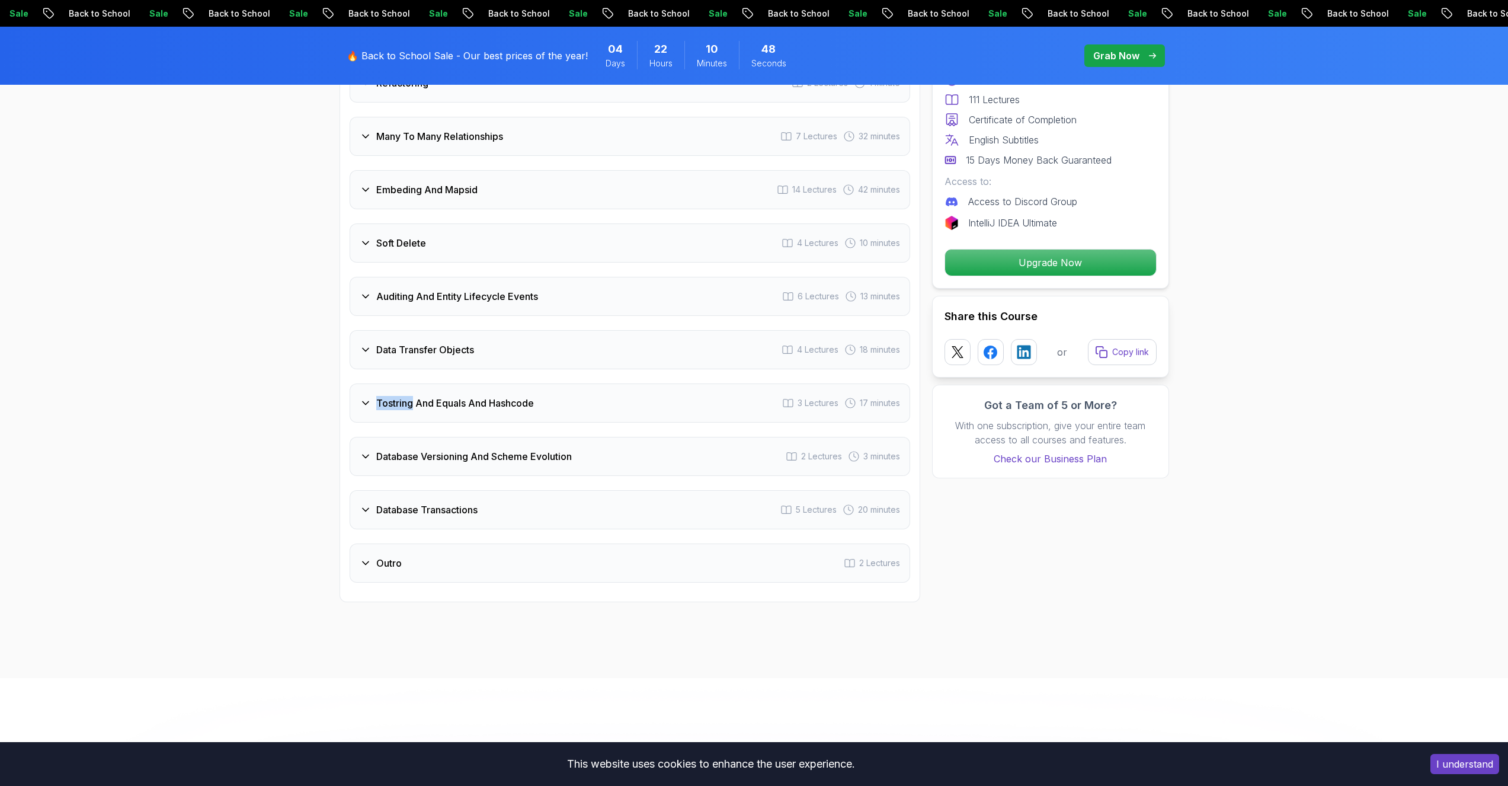
click at [374, 392] on div "Tostring And Equals And Hashcode 3 Lectures 17 minutes" at bounding box center [630, 402] width 560 height 39
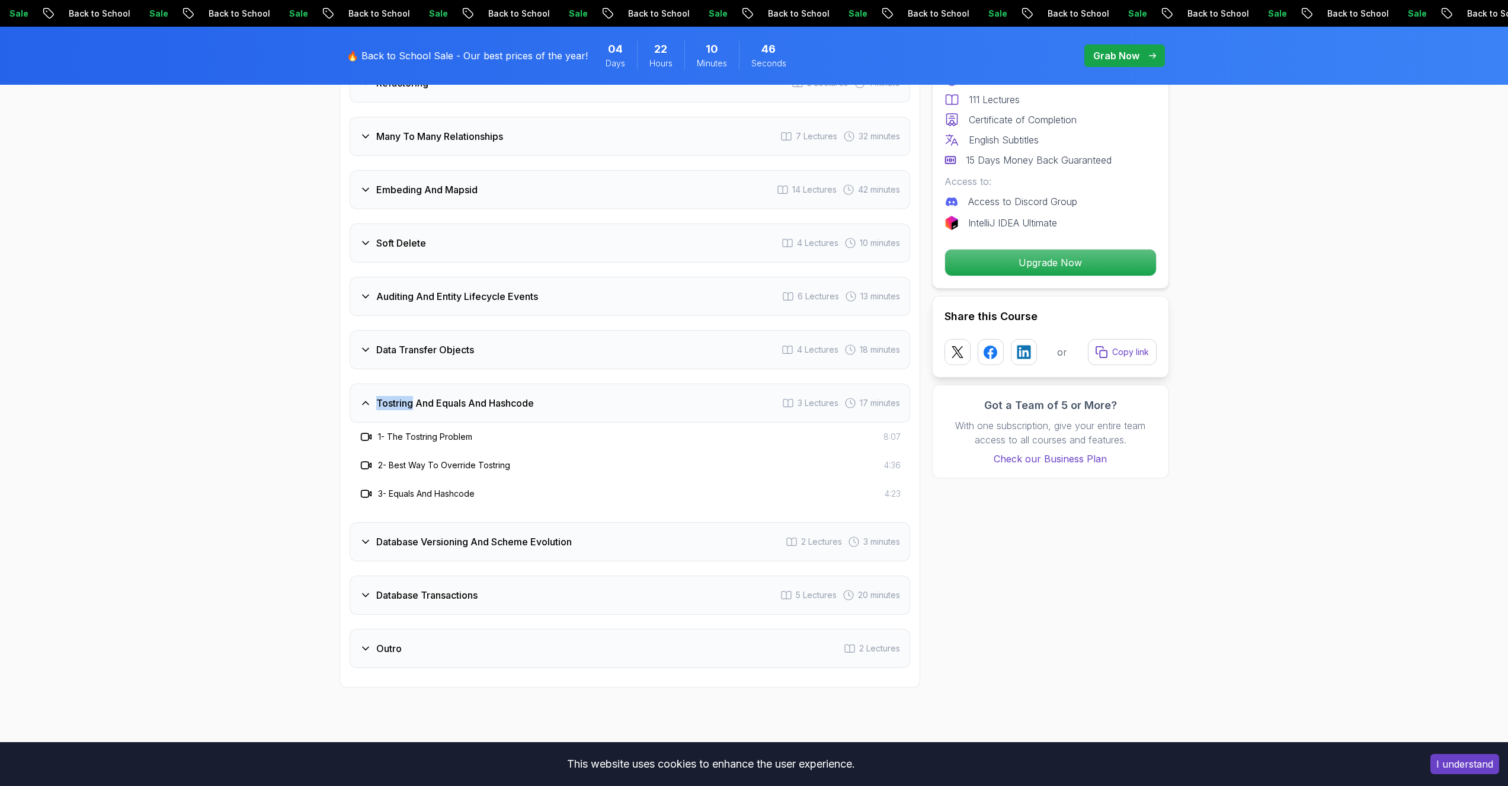
click at [374, 392] on h3 "Tostring And Equals And Hashcode" at bounding box center [455, 403] width 158 height 14
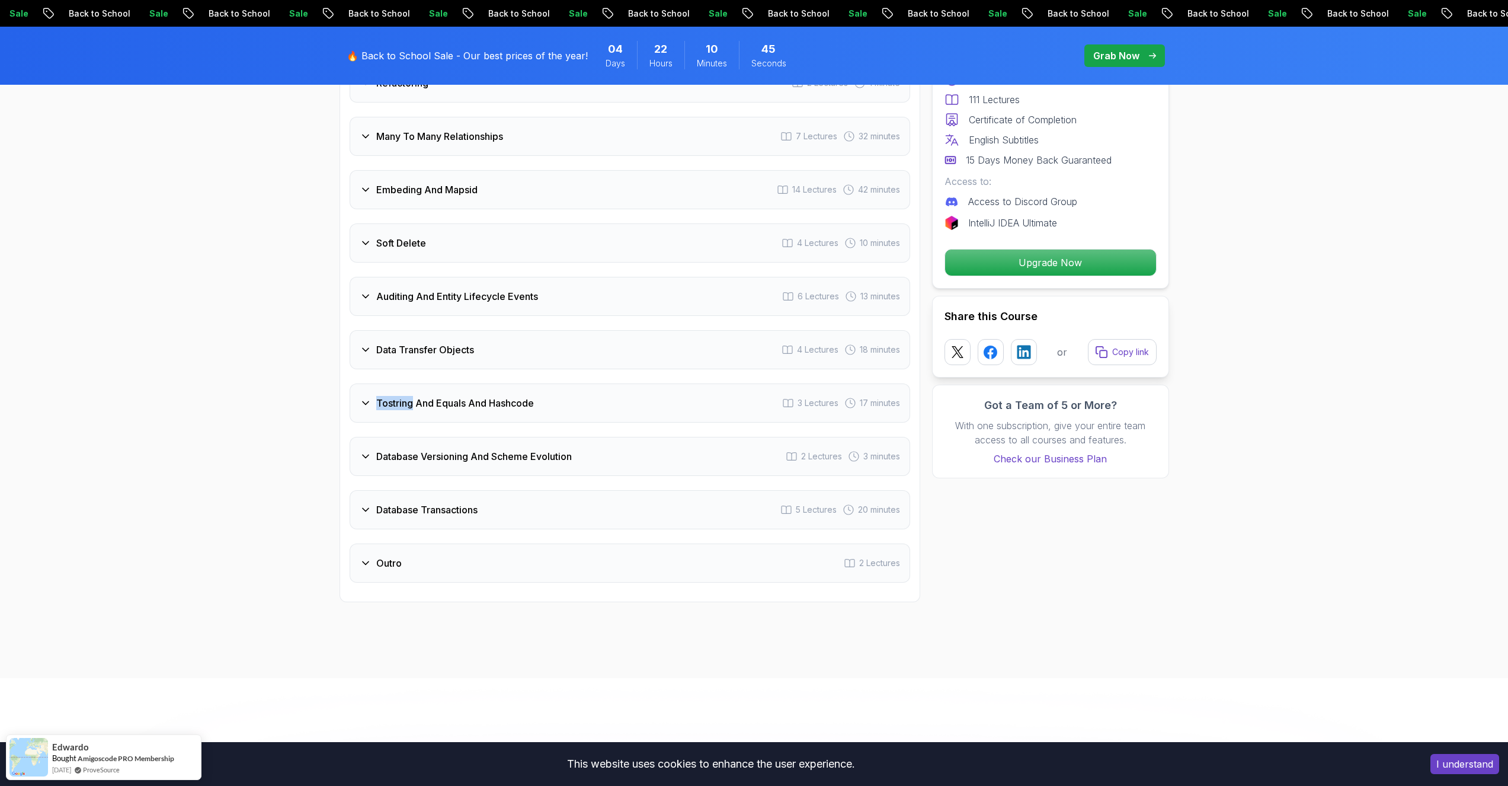
click at [374, 392] on div "Database Versioning And Scheme Evolution 2 Lectures 3 minutes" at bounding box center [630, 456] width 560 height 39
click at [374, 392] on h3 "Database Transactions" at bounding box center [426, 509] width 101 height 14
click at [374, 392] on div "Outro 2 Lectures" at bounding box center [630, 562] width 560 height 39
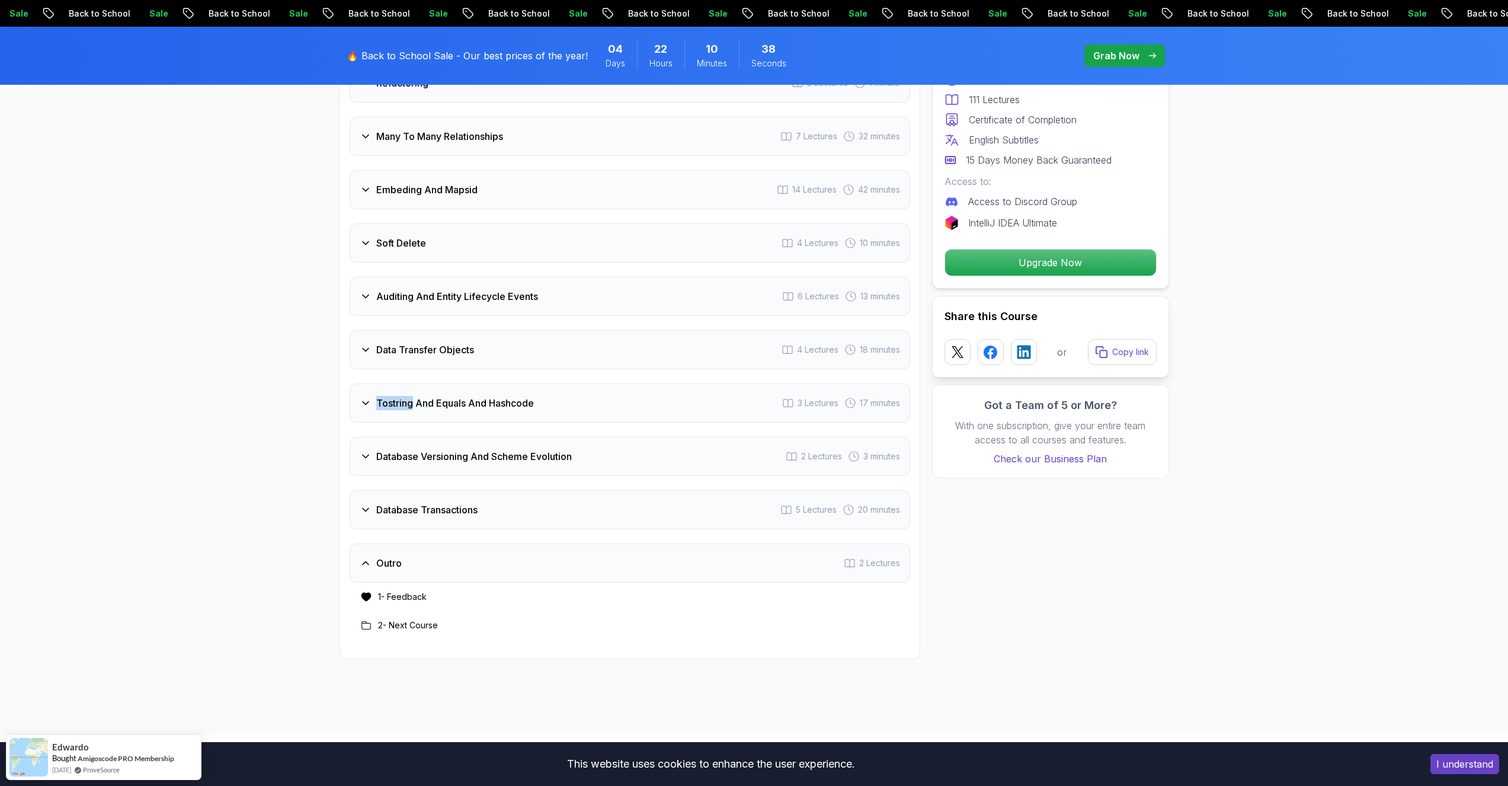
click at [374, 392] on div "Outro 2 Lectures" at bounding box center [630, 562] width 560 height 39
